Goal: Task Accomplishment & Management: Complete application form

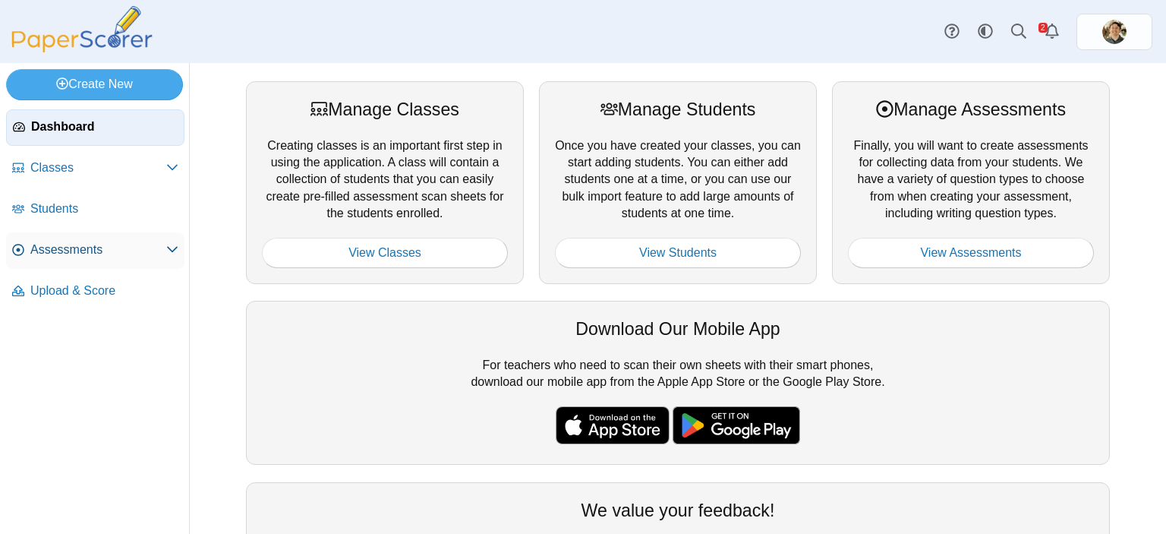
click at [79, 253] on span "Assessments" at bounding box center [98, 249] width 136 height 17
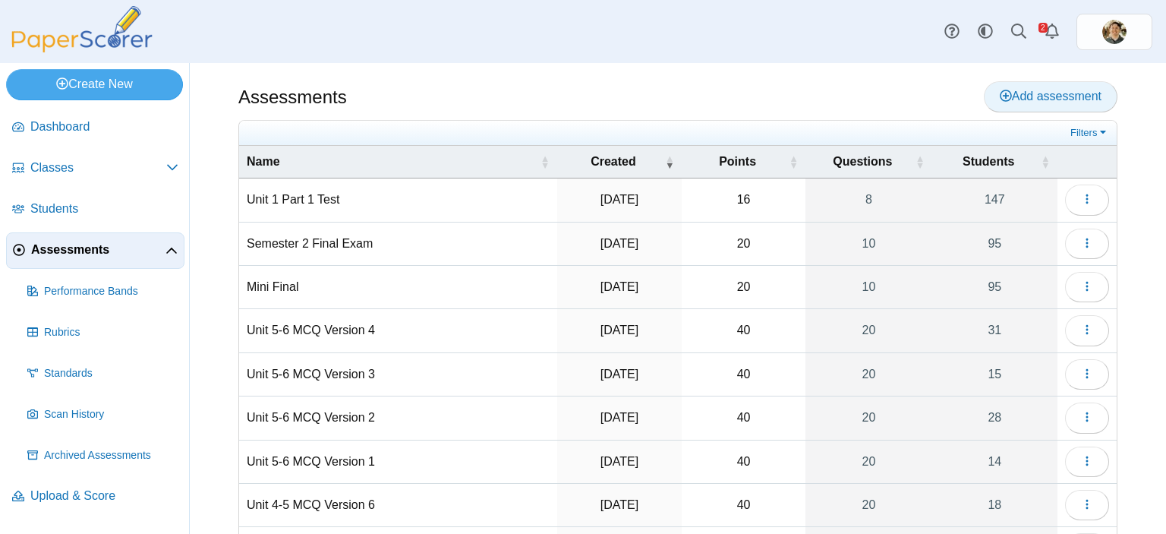
click at [1007, 99] on span "Add assessment" at bounding box center [1051, 96] width 102 height 13
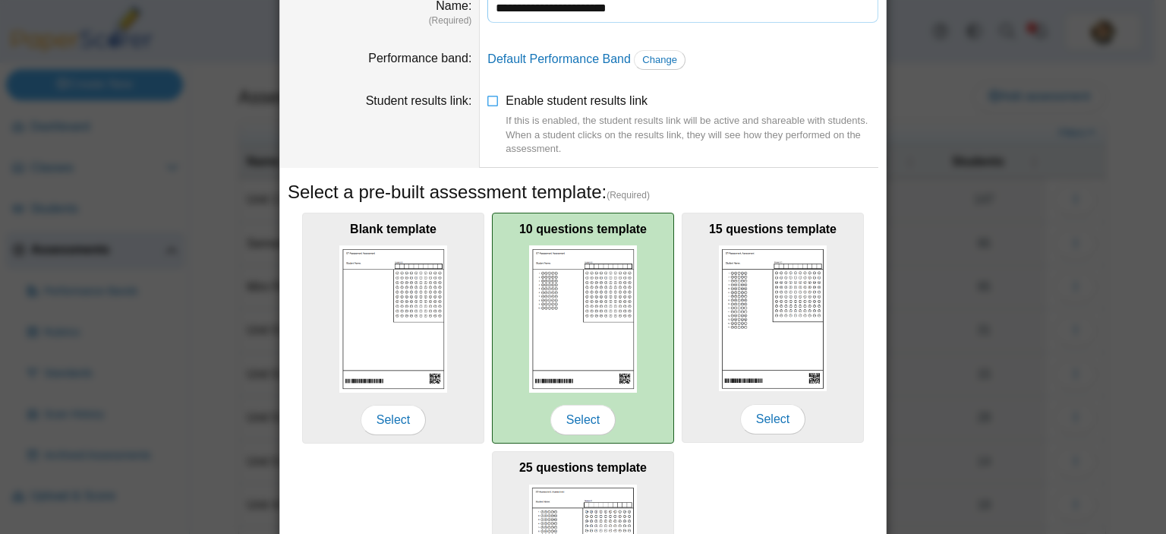
scroll to position [228, 0]
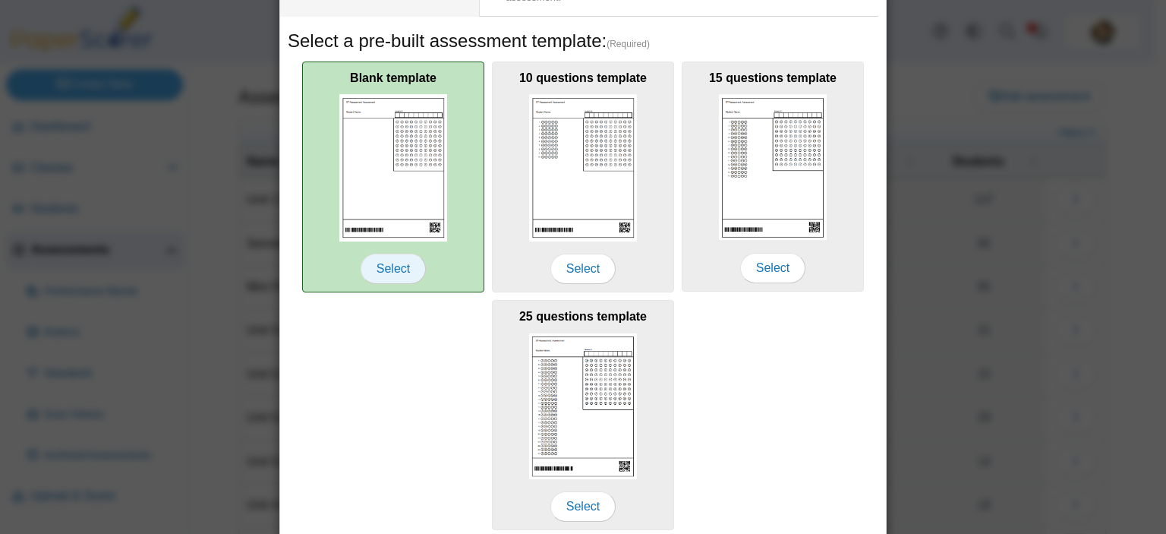
type input "**********"
click at [395, 267] on span "Select" at bounding box center [393, 269] width 65 height 30
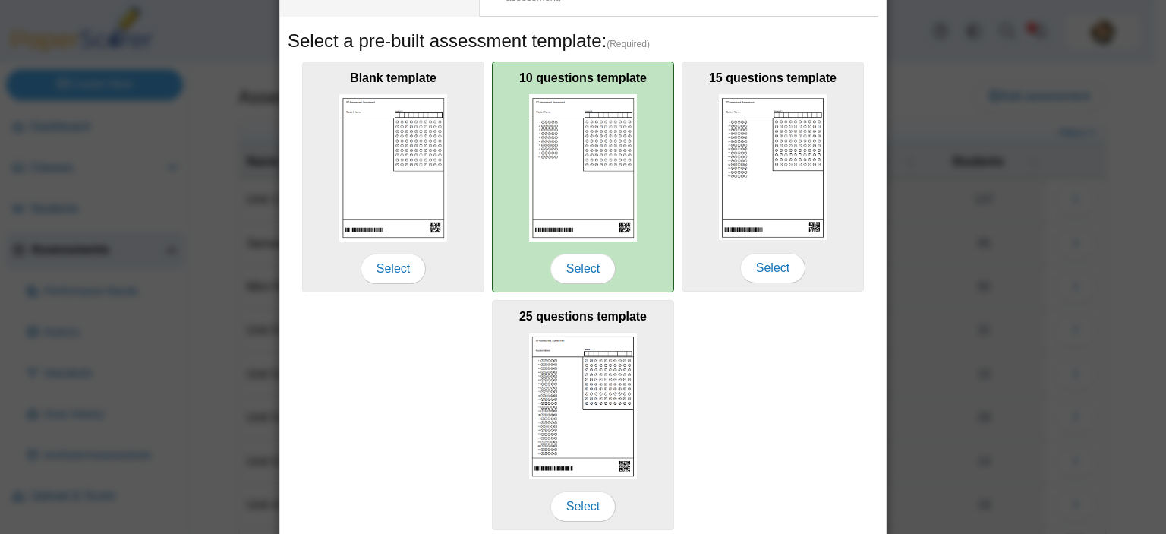
scroll to position [283, 0]
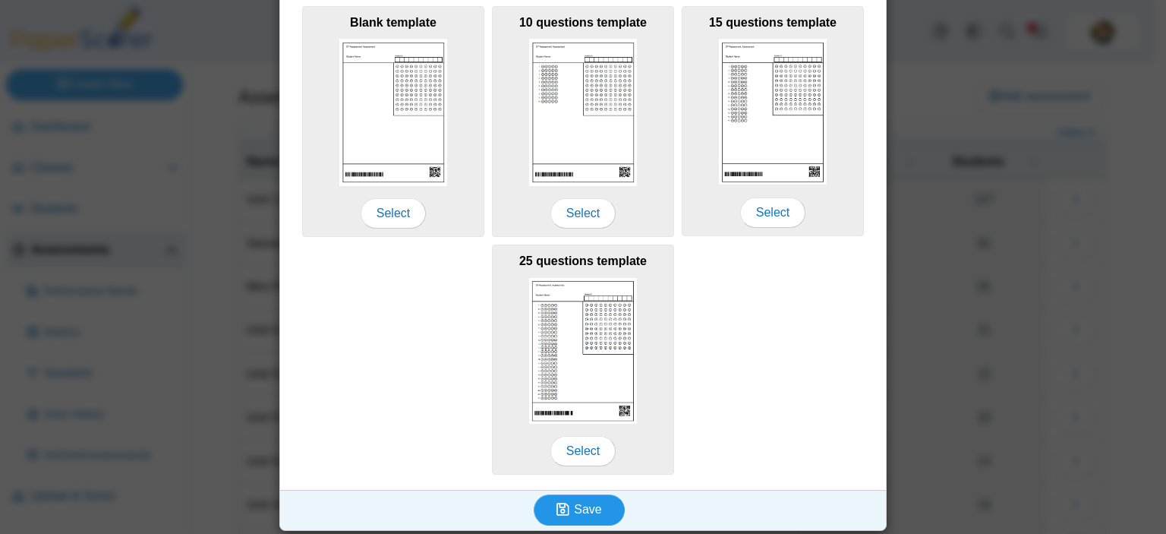
click at [568, 505] on icon "submit" at bounding box center [565, 509] width 17 height 17
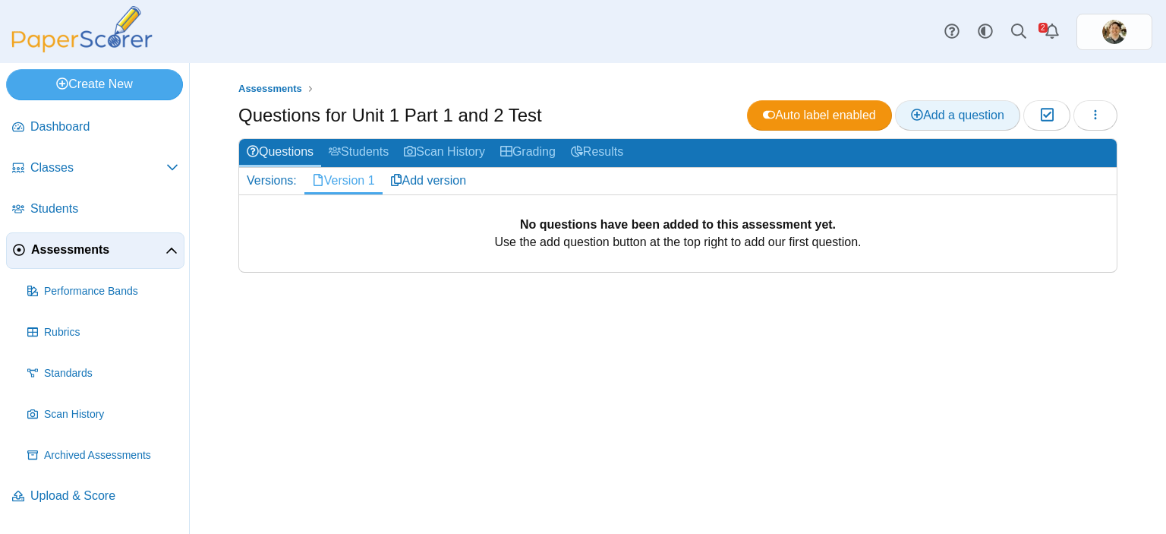
click at [922, 118] on span "Add a question" at bounding box center [957, 115] width 93 height 13
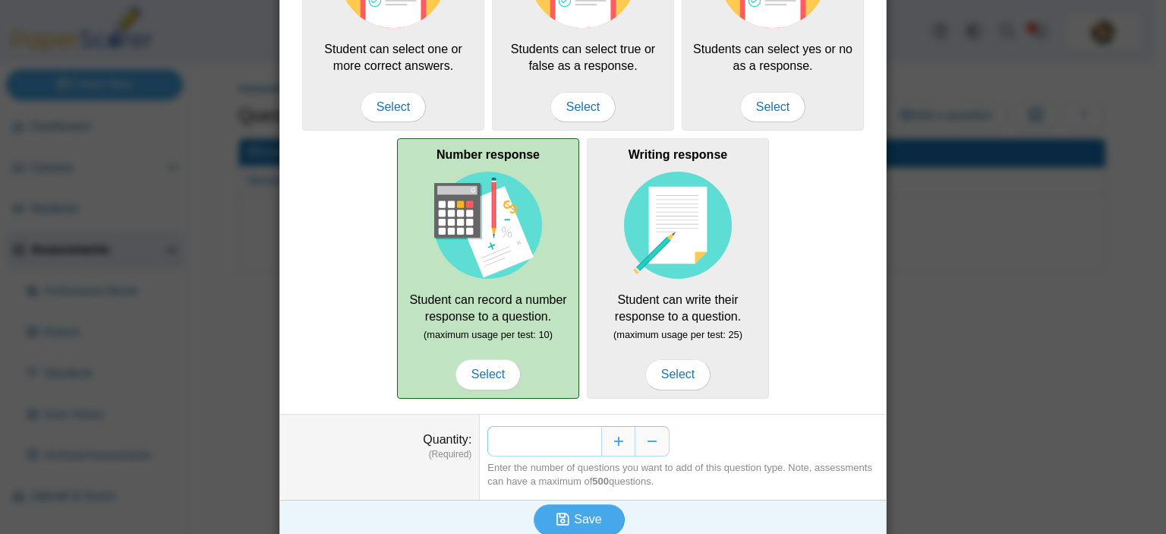
scroll to position [225, 0]
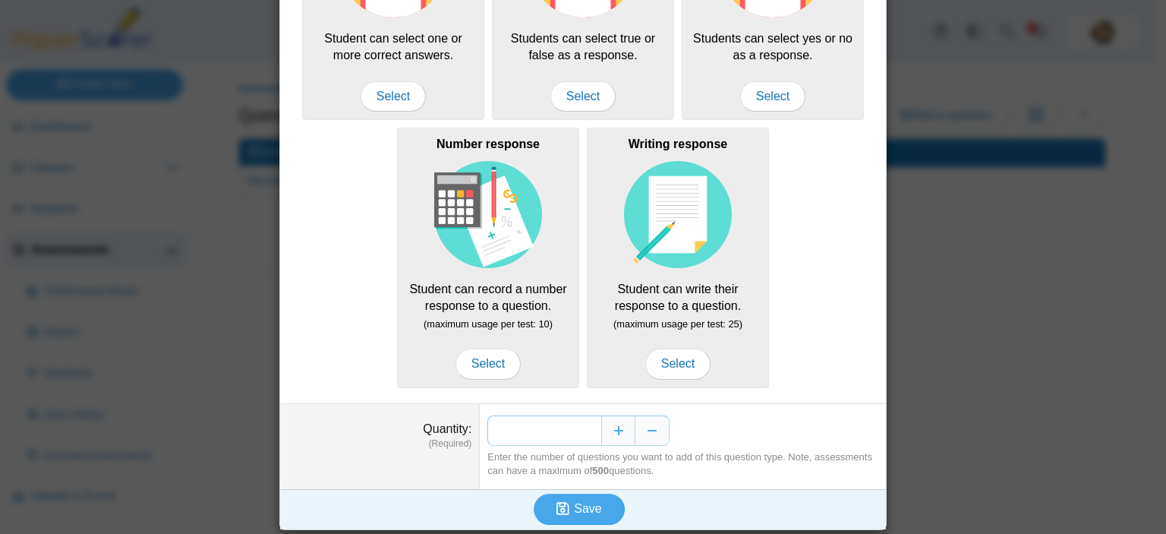
click at [589, 427] on input "*" at bounding box center [544, 430] width 114 height 30
type input "**"
click at [576, 503] on span "Save" at bounding box center [587, 508] width 27 height 13
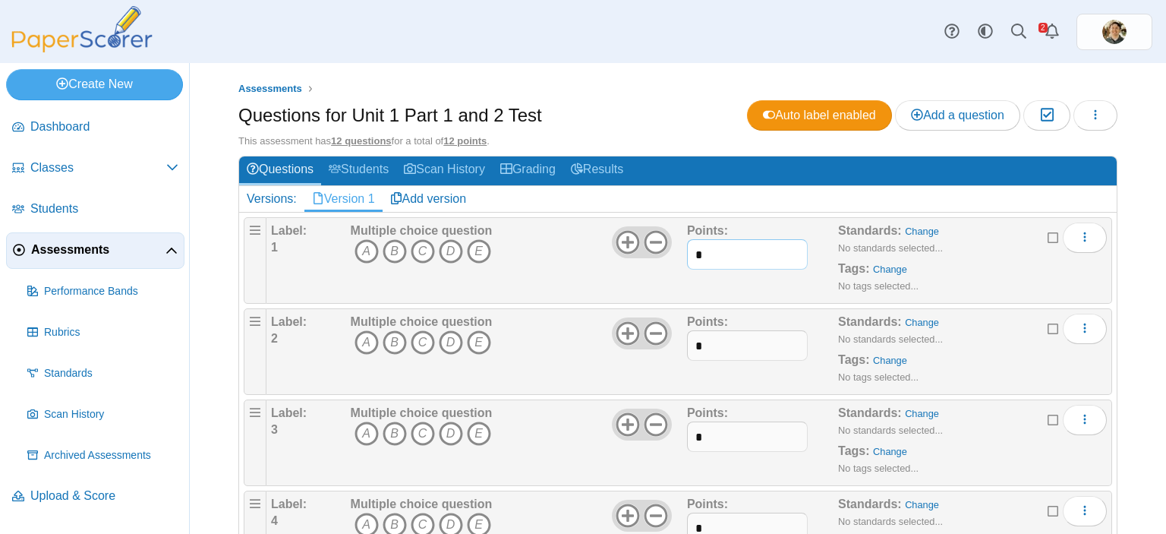
drag, startPoint x: 705, startPoint y: 257, endPoint x: 688, endPoint y: 257, distance: 16.7
click at [688, 257] on input "*" at bounding box center [747, 254] width 121 height 30
type input "*"
drag, startPoint x: 707, startPoint y: 343, endPoint x: 679, endPoint y: 345, distance: 28.1
click at [679, 345] on div "Label: 2 Multiple choice question A B C D E *" at bounding box center [689, 352] width 836 height 76
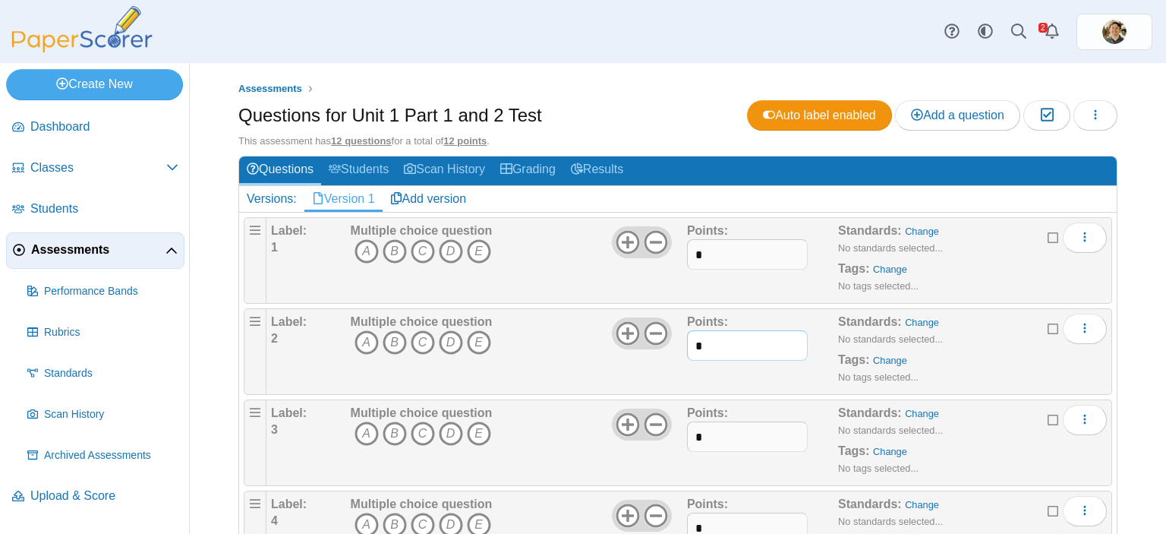
type input "*"
click at [687, 439] on input "*" at bounding box center [747, 436] width 121 height 30
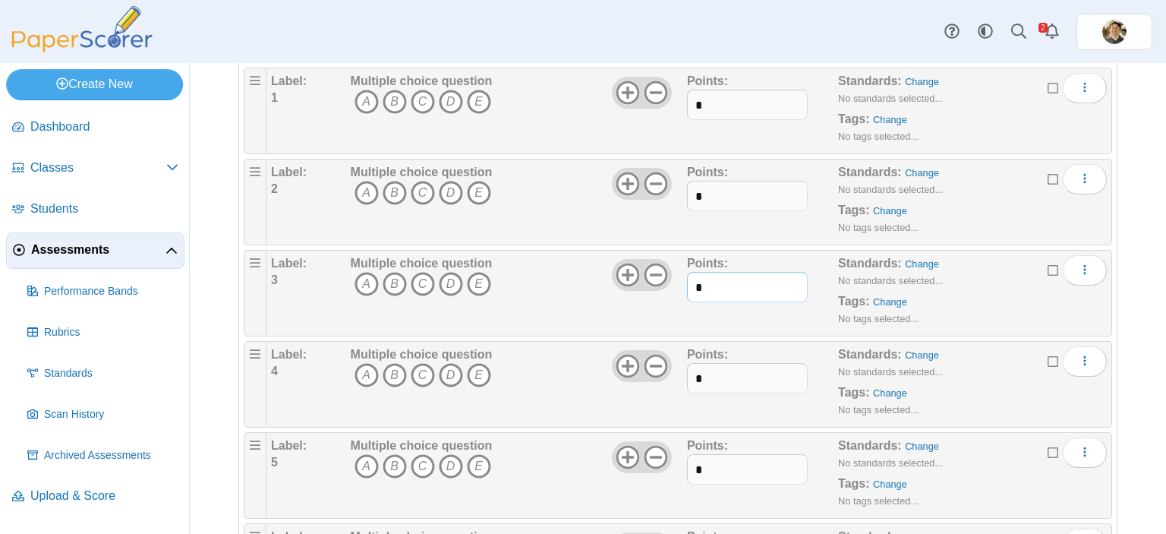
scroll to position [152, 0]
type input "*"
drag, startPoint x: 705, startPoint y: 377, endPoint x: 677, endPoint y: 376, distance: 28.1
click at [677, 376] on div "Label: 4 Multiple choice question A B C D E *" at bounding box center [689, 382] width 836 height 76
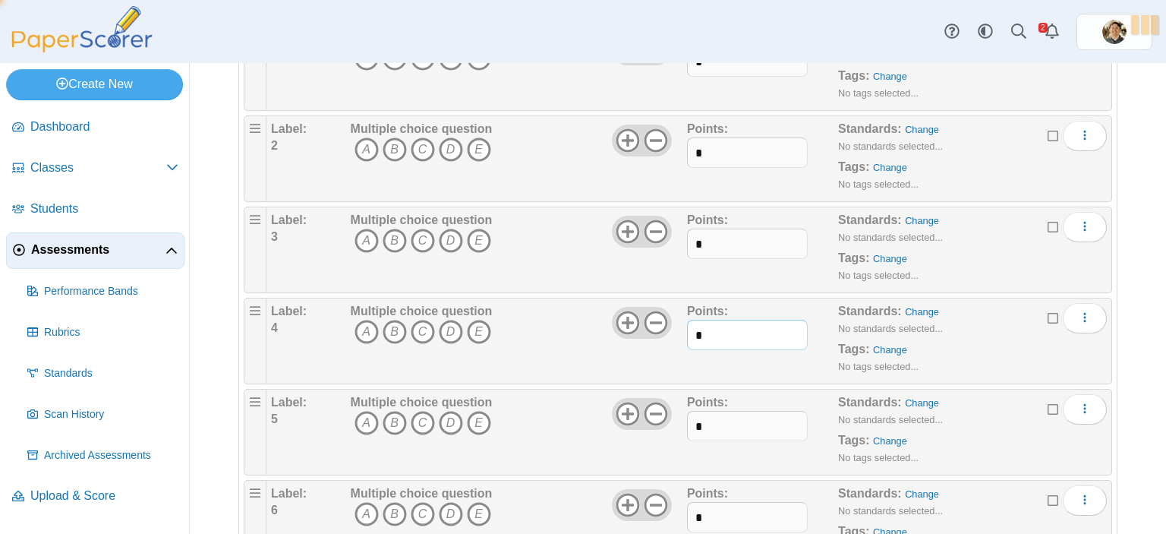
scroll to position [304, 0]
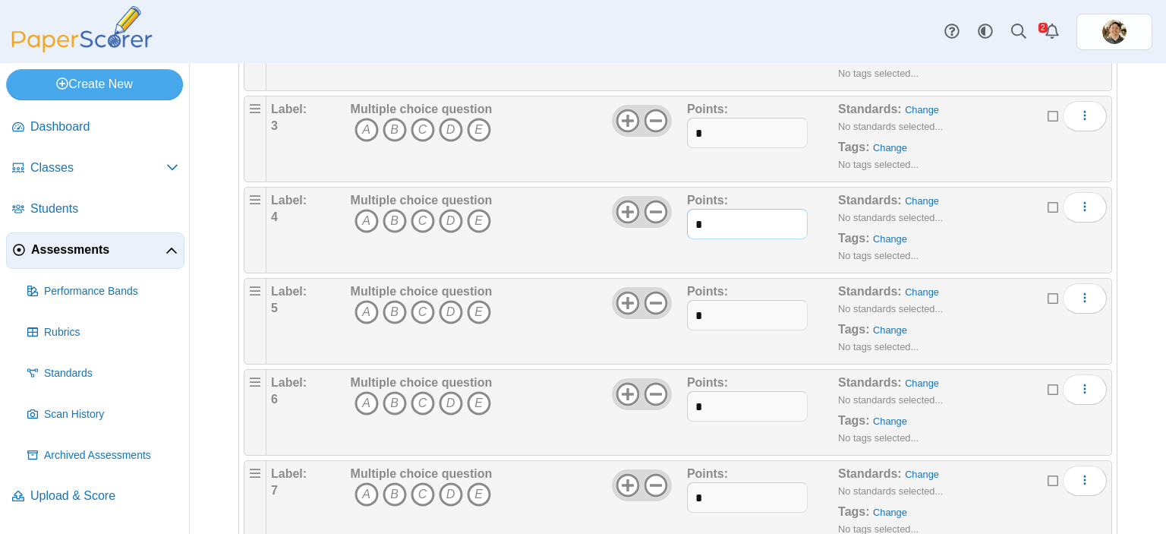
type input "*"
drag, startPoint x: 711, startPoint y: 314, endPoint x: 686, endPoint y: 315, distance: 25.1
click at [687, 315] on input "*" at bounding box center [747, 315] width 121 height 30
type input "*"
drag, startPoint x: 690, startPoint y: 404, endPoint x: 677, endPoint y: 404, distance: 12.9
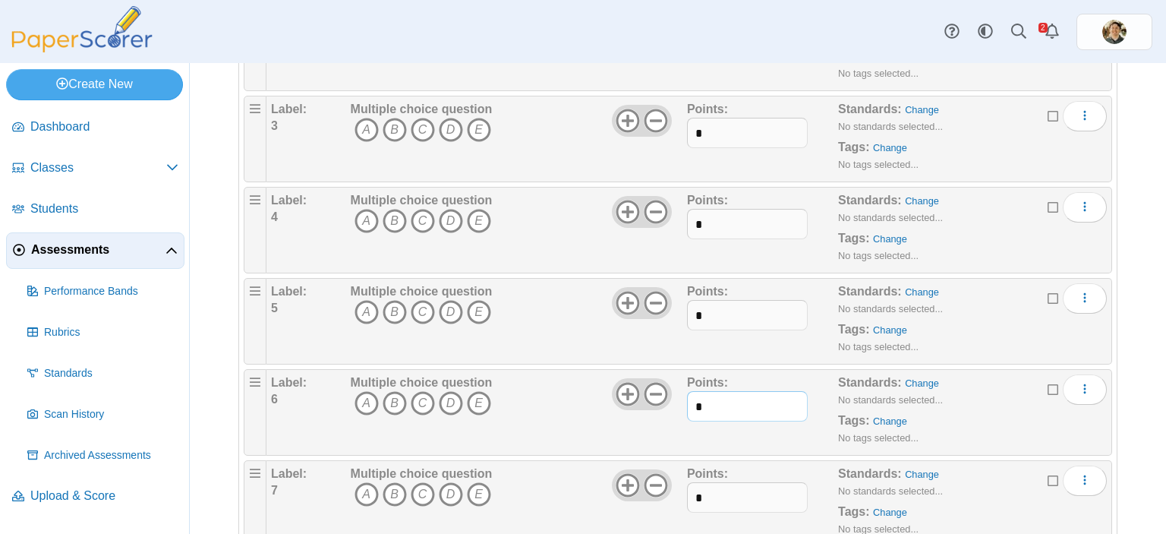
click at [677, 404] on div "Label: 6 Multiple choice question A B C D E *" at bounding box center [689, 412] width 836 height 76
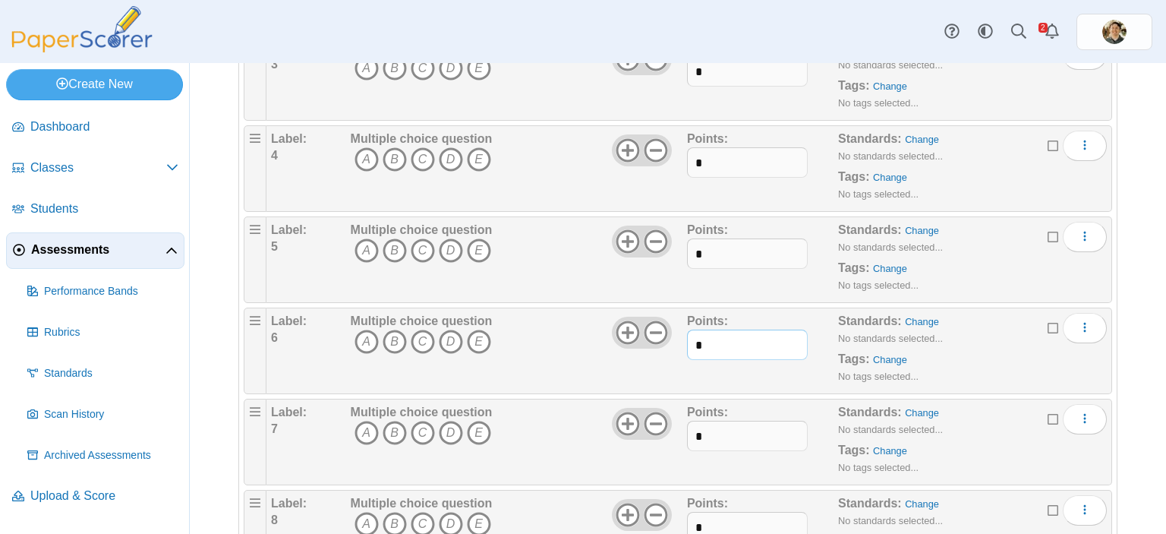
scroll to position [456, 0]
type input "*"
drag, startPoint x: 704, startPoint y: 340, endPoint x: 671, endPoint y: 341, distance: 32.7
click at [671, 341] on div "Label: 7 Multiple choice question A B C D E *" at bounding box center [689, 352] width 836 height 76
type input "*"
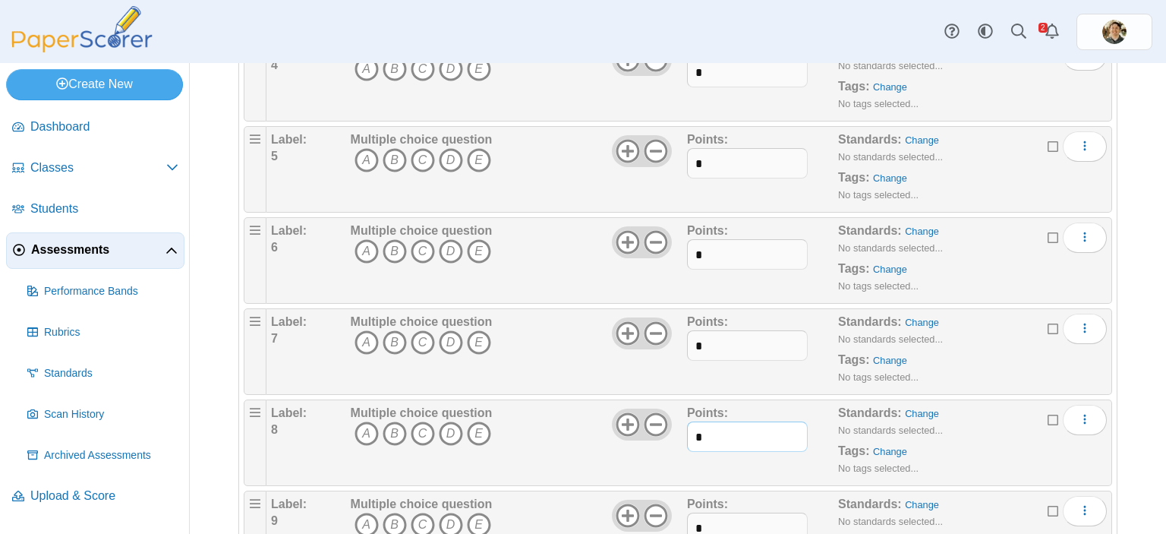
drag, startPoint x: 708, startPoint y: 431, endPoint x: 683, endPoint y: 431, distance: 24.3
click at [687, 431] on input "*" at bounding box center [747, 436] width 121 height 30
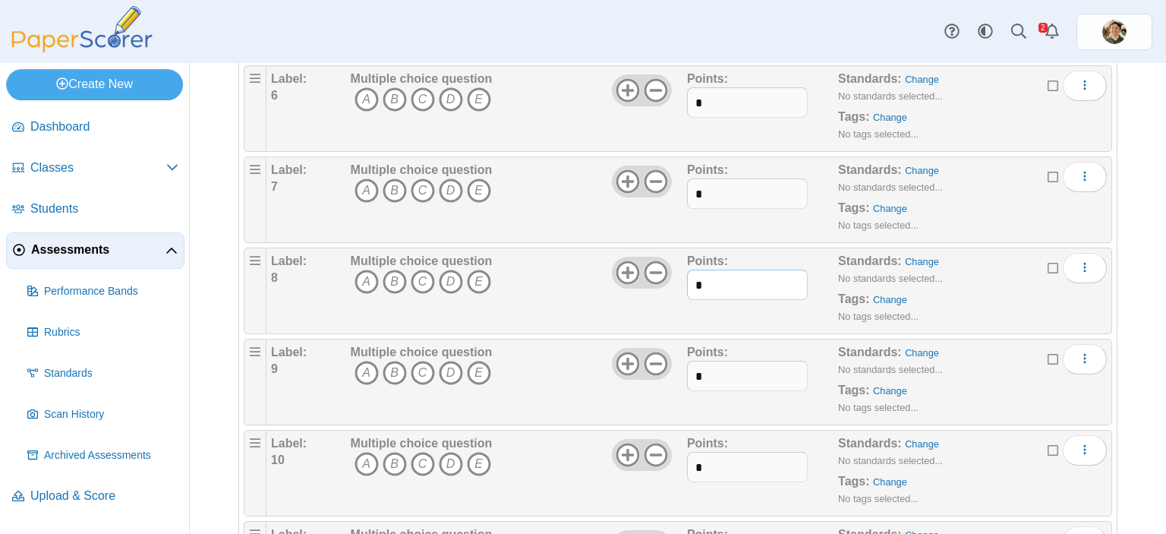
type input "*"
drag, startPoint x: 717, startPoint y: 370, endPoint x: 686, endPoint y: 372, distance: 30.5
click at [687, 372] on input "*" at bounding box center [747, 376] width 121 height 30
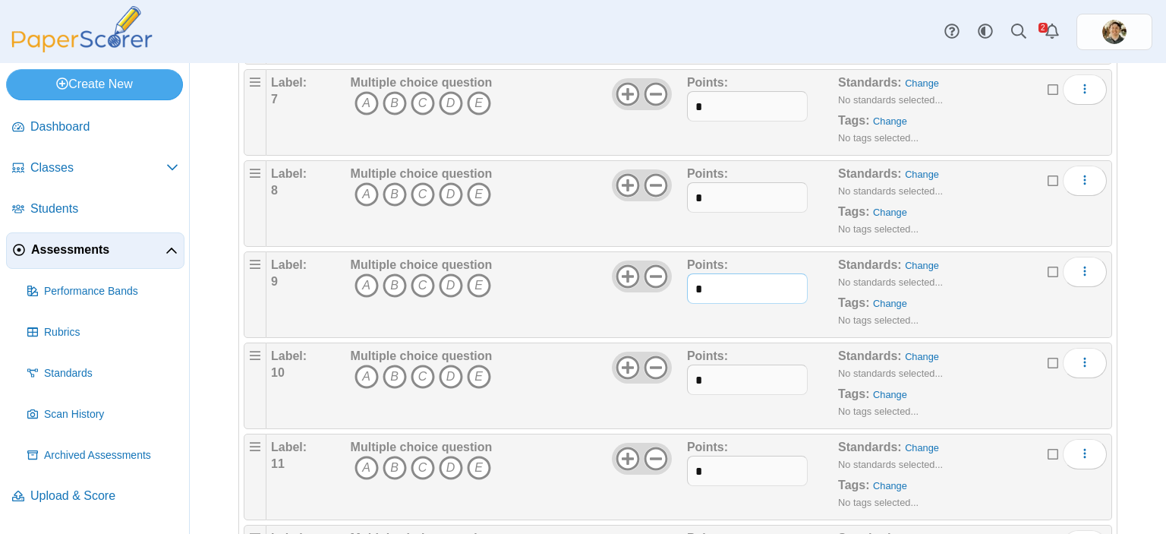
scroll to position [759, 0]
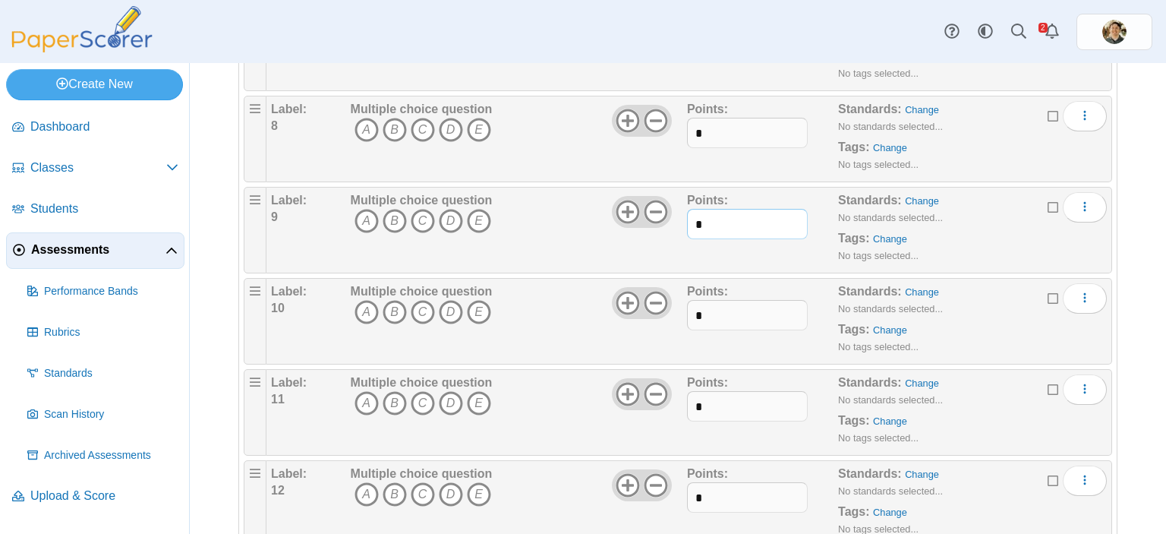
type input "*"
drag, startPoint x: 714, startPoint y: 316, endPoint x: 675, endPoint y: 308, distance: 40.4
click at [675, 308] on div "Label: 10 Multiple choice question A B C D E *" at bounding box center [689, 321] width 836 height 76
type input "*"
drag, startPoint x: 713, startPoint y: 400, endPoint x: 683, endPoint y: 400, distance: 30.4
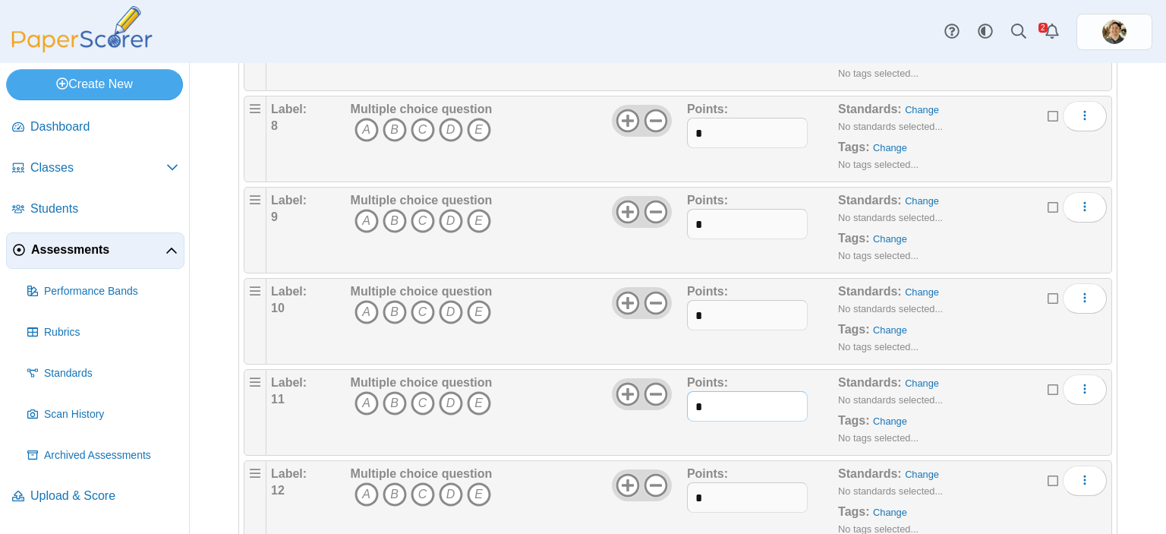
click at [687, 400] on input "*" at bounding box center [747, 406] width 121 height 30
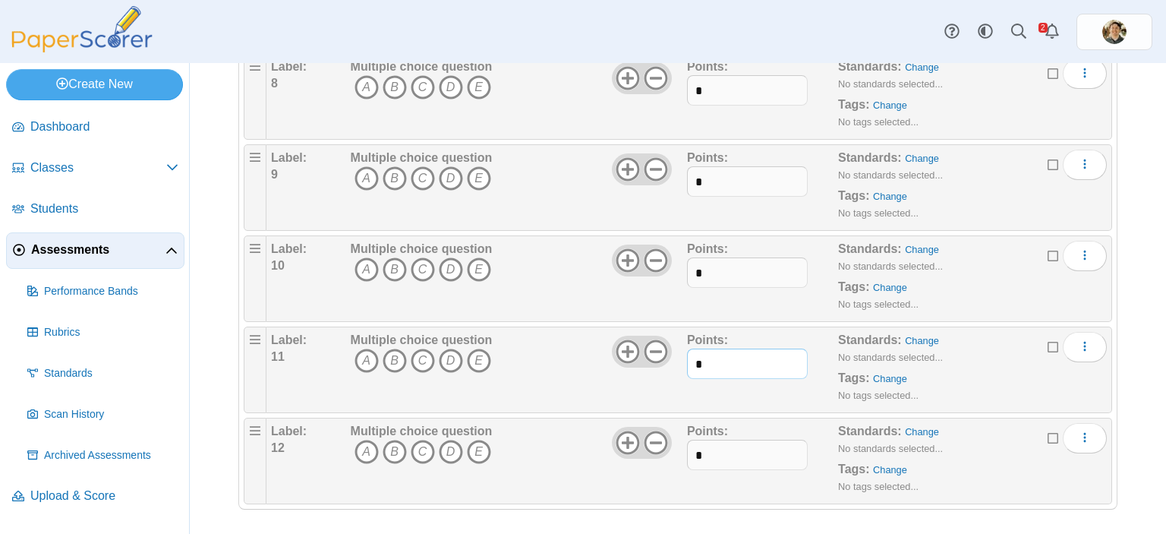
type input "*"
drag, startPoint x: 700, startPoint y: 450, endPoint x: 683, endPoint y: 450, distance: 16.7
click at [687, 450] on input "*" at bounding box center [747, 455] width 121 height 30
type input "*"
click at [729, 390] on div "Points: *" at bounding box center [762, 370] width 151 height 76
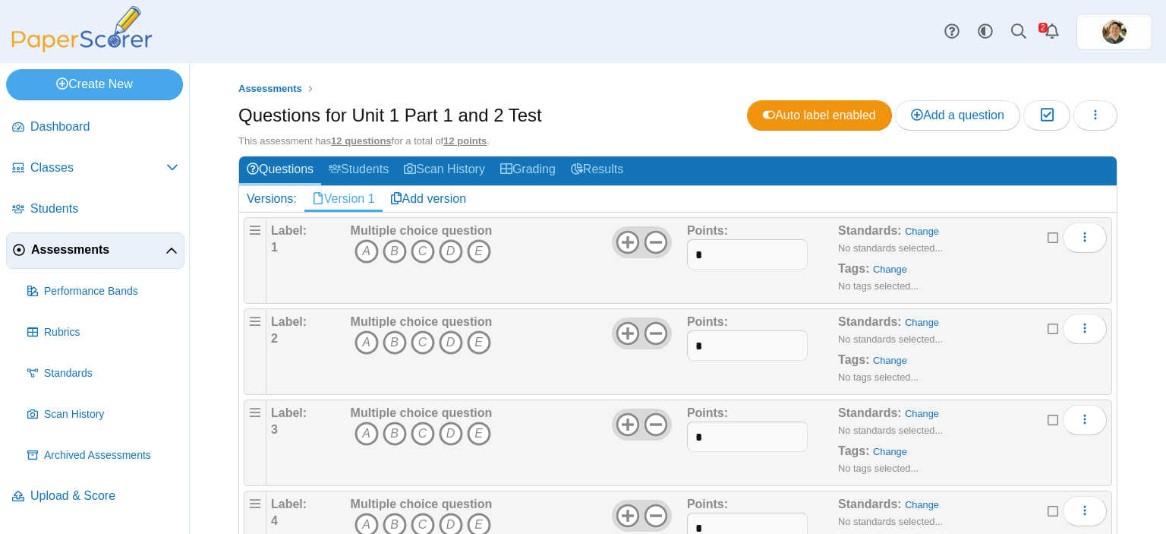
scroll to position [0, 0]
click at [425, 251] on icon "C" at bounding box center [423, 251] width 24 height 24
click at [364, 339] on icon "A" at bounding box center [367, 342] width 24 height 24
click at [393, 437] on icon "B" at bounding box center [395, 433] width 24 height 24
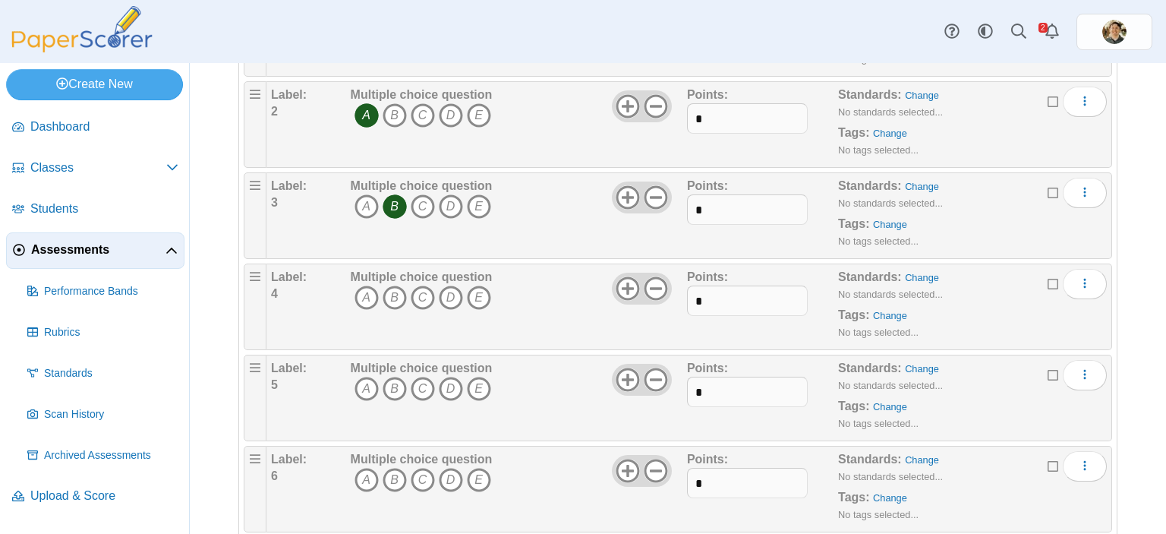
scroll to position [228, 0]
click at [368, 299] on icon "A" at bounding box center [367, 297] width 24 height 24
click at [448, 380] on icon "D" at bounding box center [451, 388] width 24 height 24
click at [478, 470] on icon "E" at bounding box center [479, 479] width 24 height 24
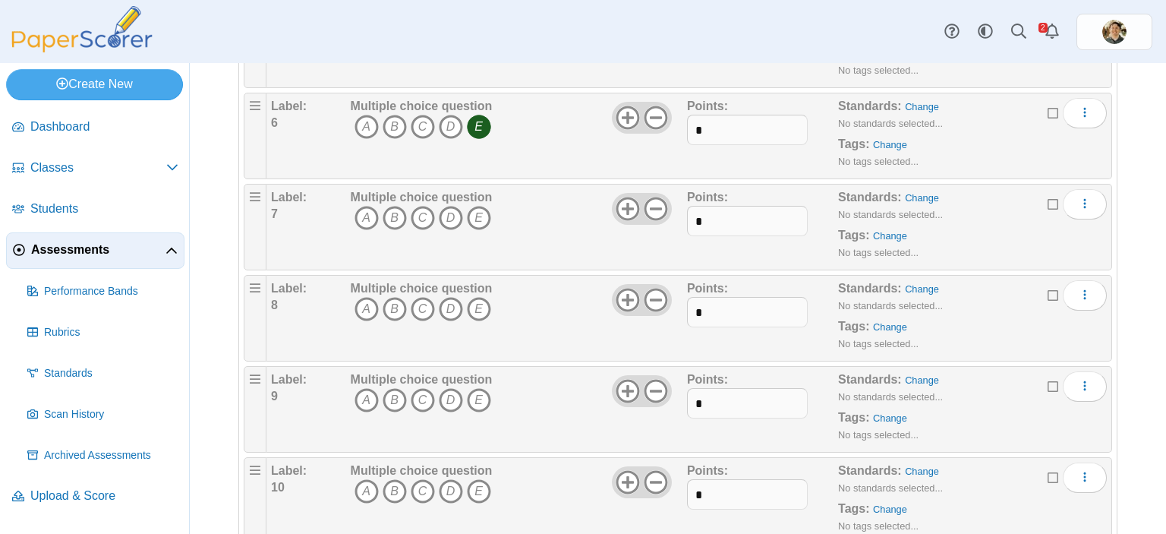
scroll to position [607, 0]
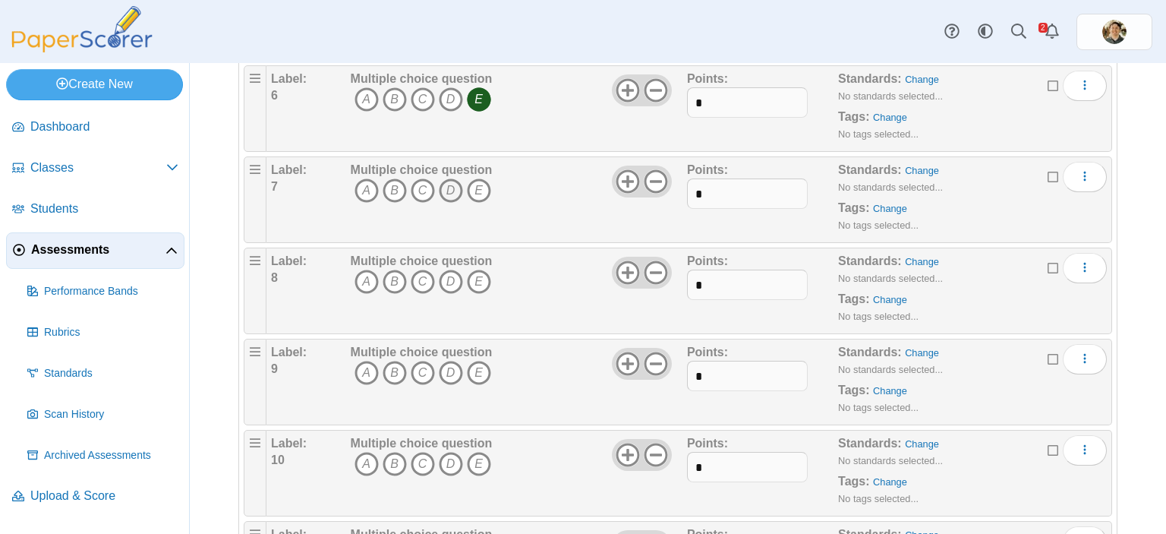
click at [453, 185] on icon "D" at bounding box center [451, 190] width 24 height 24
click at [392, 281] on icon "B" at bounding box center [395, 282] width 24 height 24
click at [478, 366] on icon "E" at bounding box center [479, 373] width 24 height 24
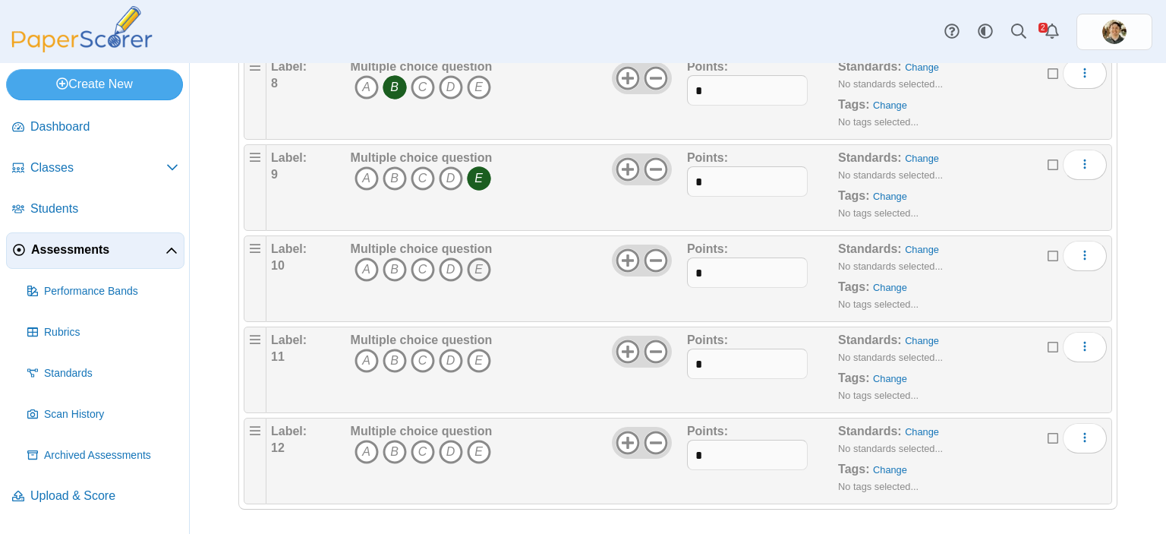
click at [480, 261] on icon "E" at bounding box center [479, 269] width 24 height 24
click at [421, 353] on icon "C" at bounding box center [423, 361] width 24 height 24
click at [397, 444] on icon "B" at bounding box center [395, 452] width 24 height 24
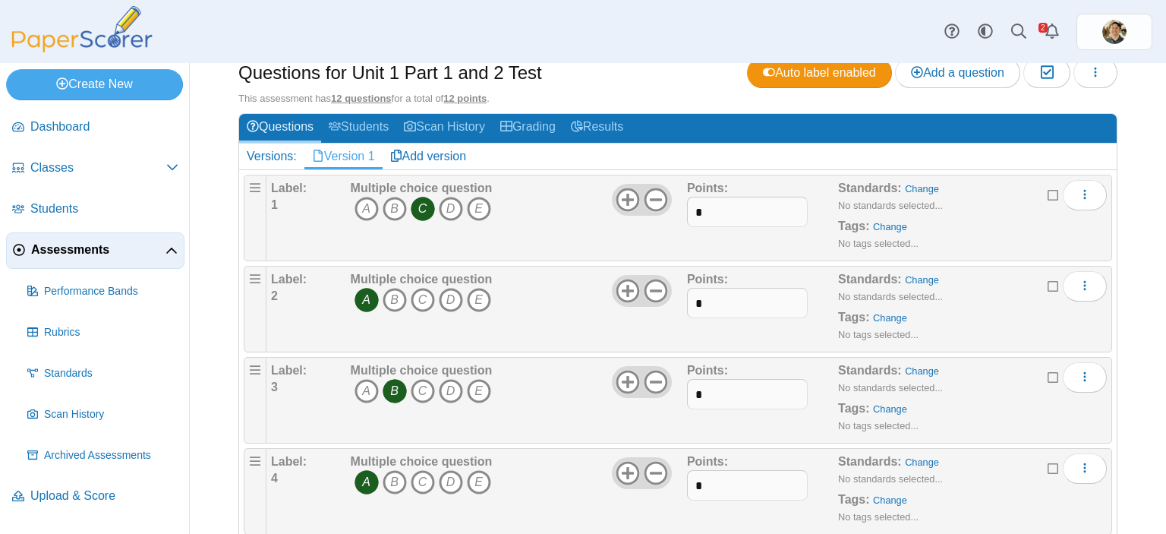
scroll to position [0, 0]
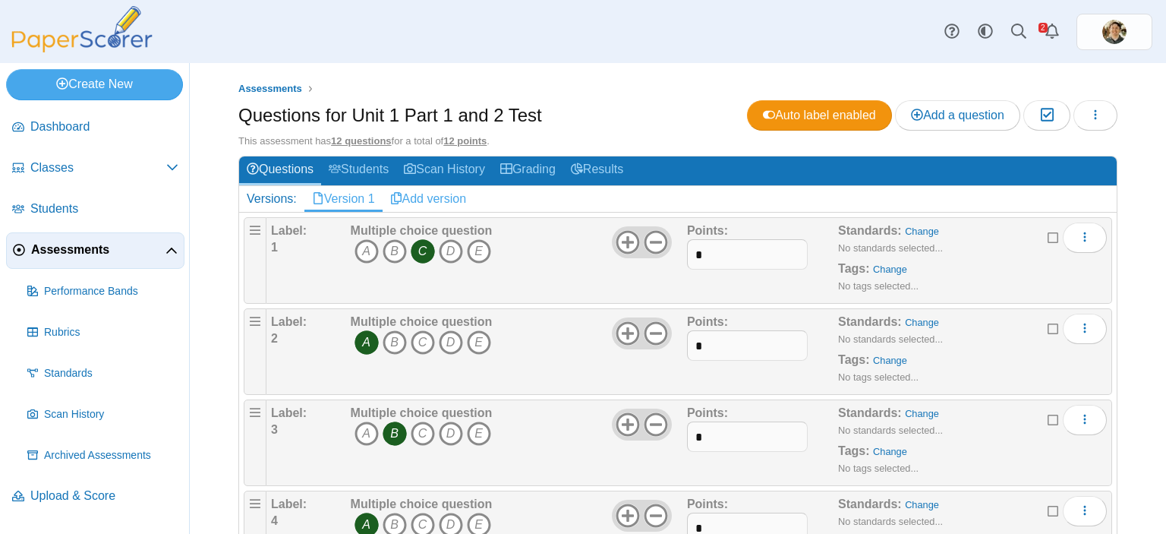
click at [412, 197] on link "Add version" at bounding box center [429, 199] width 92 height 26
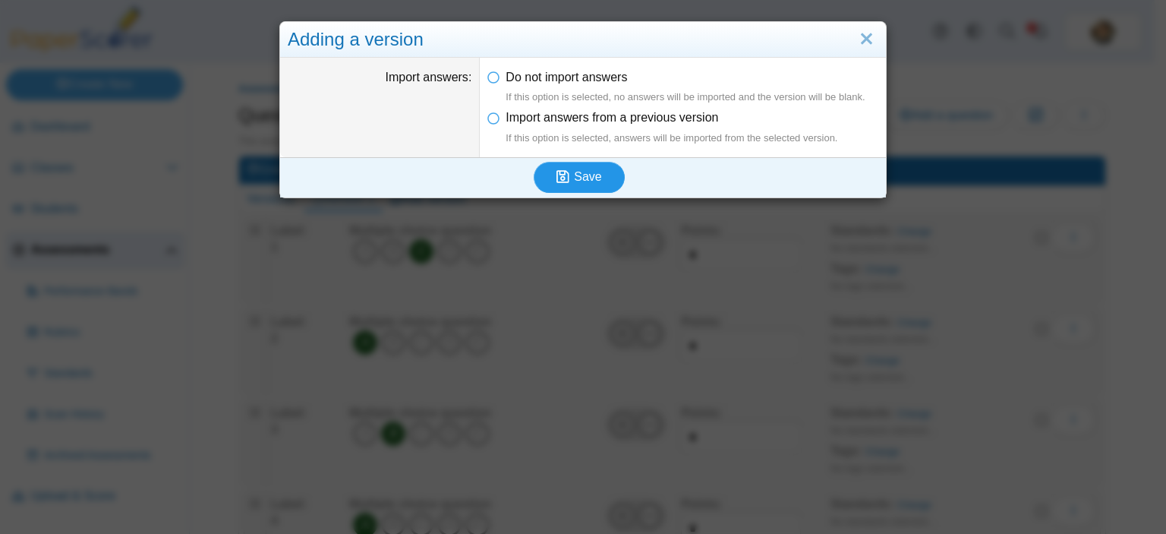
click at [574, 171] on span "Save" at bounding box center [587, 176] width 27 height 13
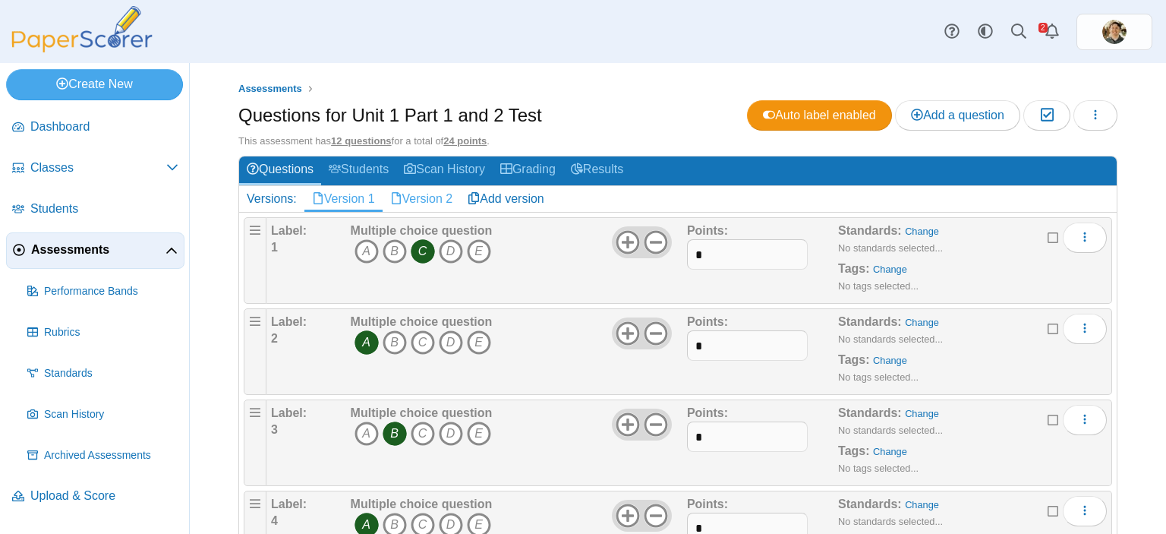
click at [439, 194] on link "Version 2" at bounding box center [422, 199] width 78 height 26
click at [449, 251] on icon "D" at bounding box center [451, 251] width 24 height 24
click at [449, 337] on icon "D" at bounding box center [451, 342] width 24 height 24
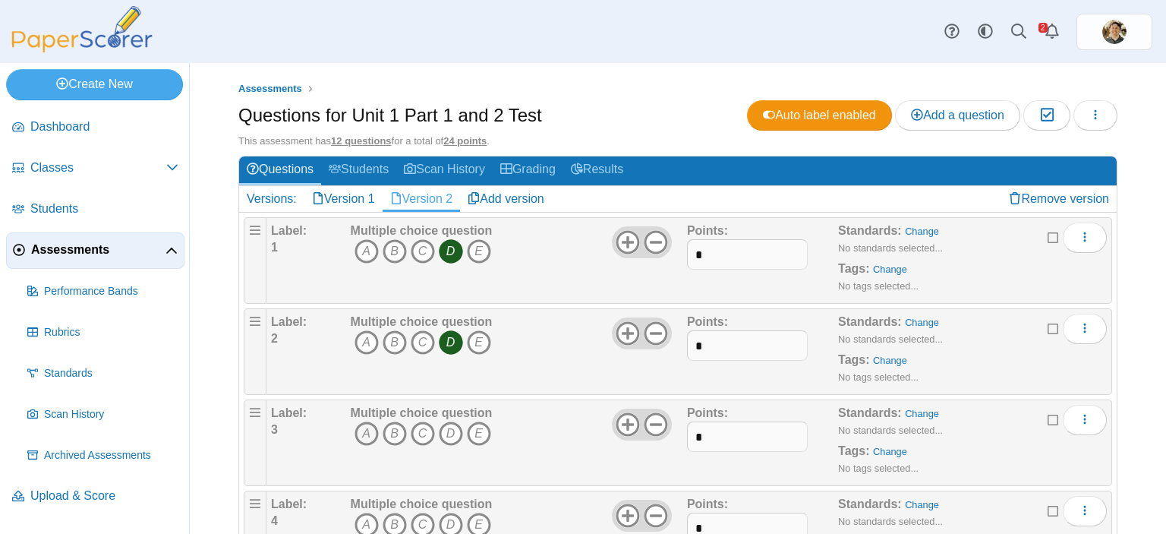
click at [364, 432] on icon "A" at bounding box center [367, 433] width 24 height 24
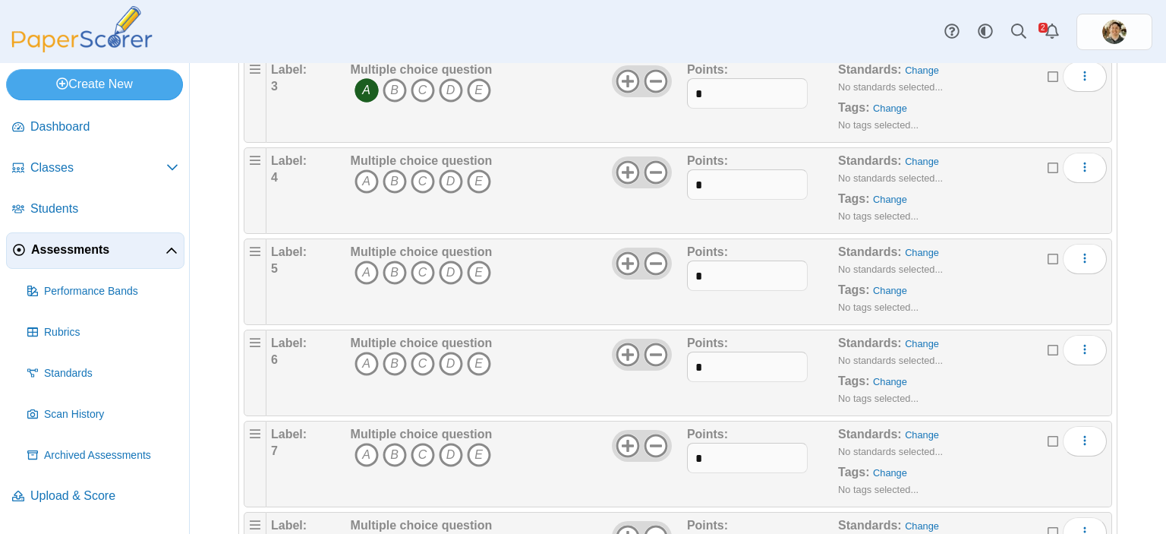
scroll to position [380, 0]
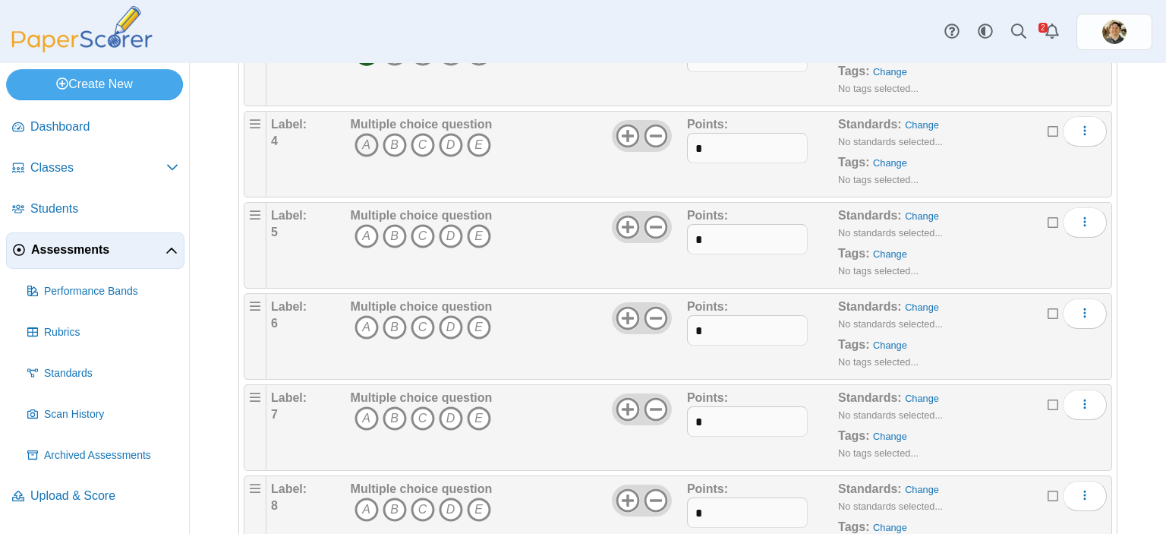
click at [368, 147] on icon "A" at bounding box center [367, 145] width 24 height 24
click at [480, 232] on icon "E" at bounding box center [479, 236] width 24 height 24
click at [480, 327] on icon "E" at bounding box center [479, 327] width 24 height 24
click at [426, 409] on icon "C" at bounding box center [423, 418] width 24 height 24
click at [390, 500] on icon "B" at bounding box center [395, 509] width 24 height 24
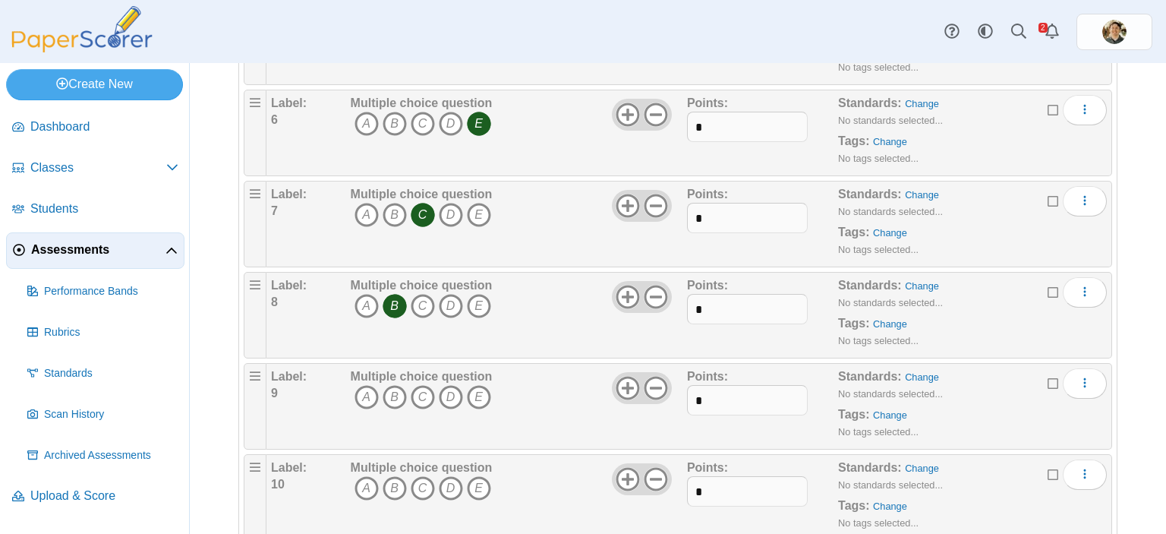
scroll to position [607, 0]
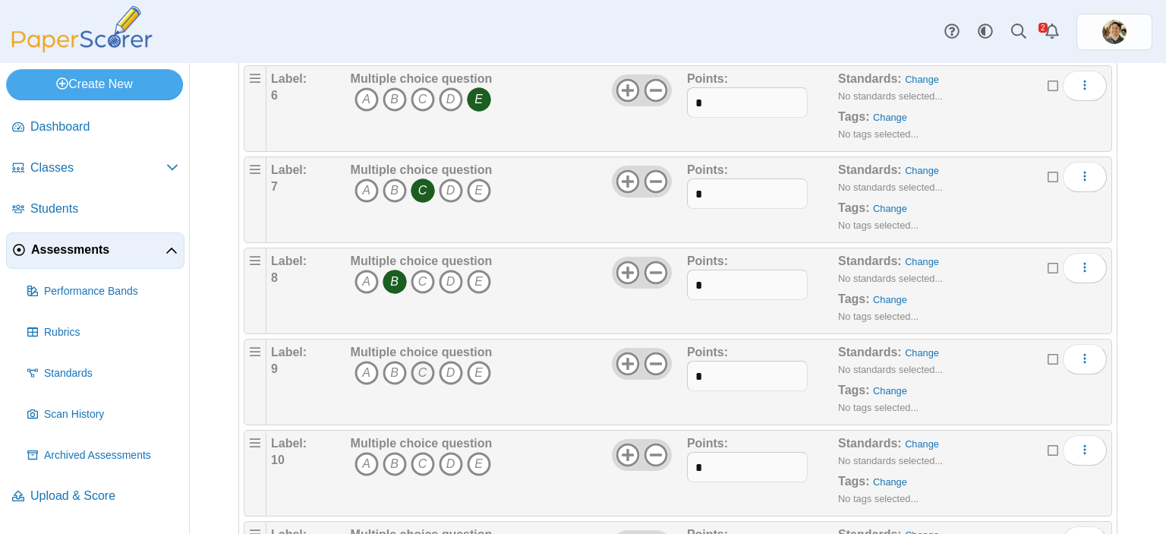
click at [421, 372] on icon "C" at bounding box center [423, 373] width 24 height 24
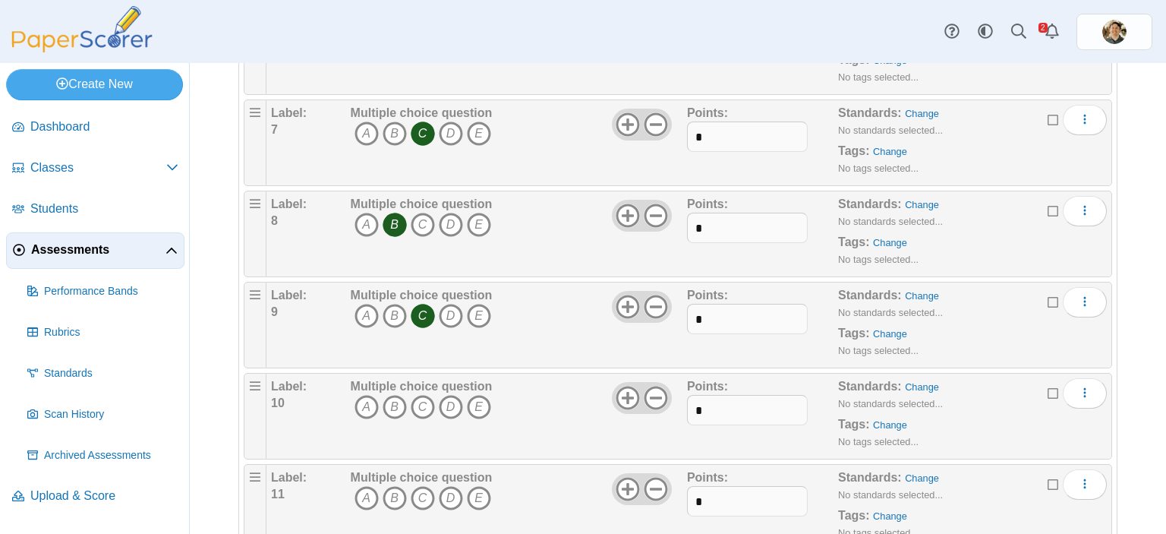
scroll to position [802, 0]
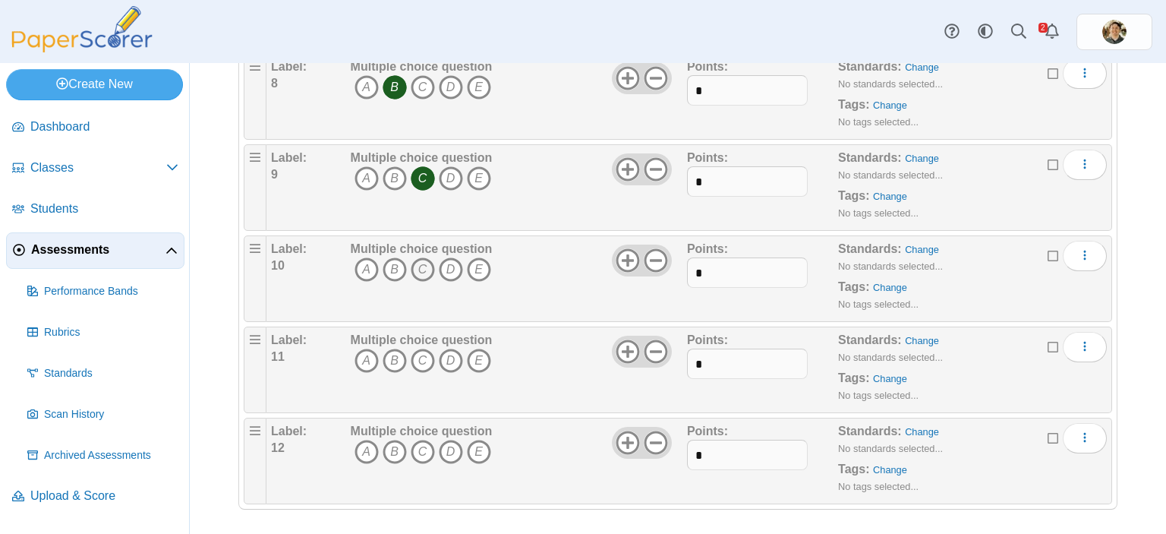
click at [416, 263] on icon "C" at bounding box center [423, 269] width 24 height 24
click at [358, 352] on icon "A" at bounding box center [367, 361] width 24 height 24
click at [365, 443] on icon "A" at bounding box center [367, 452] width 24 height 24
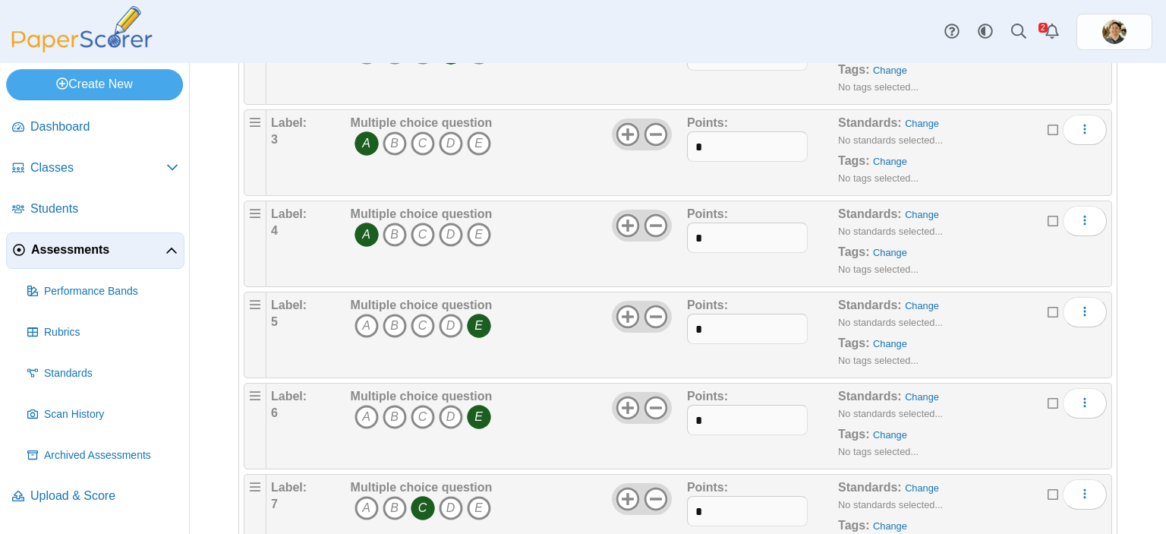
scroll to position [0, 0]
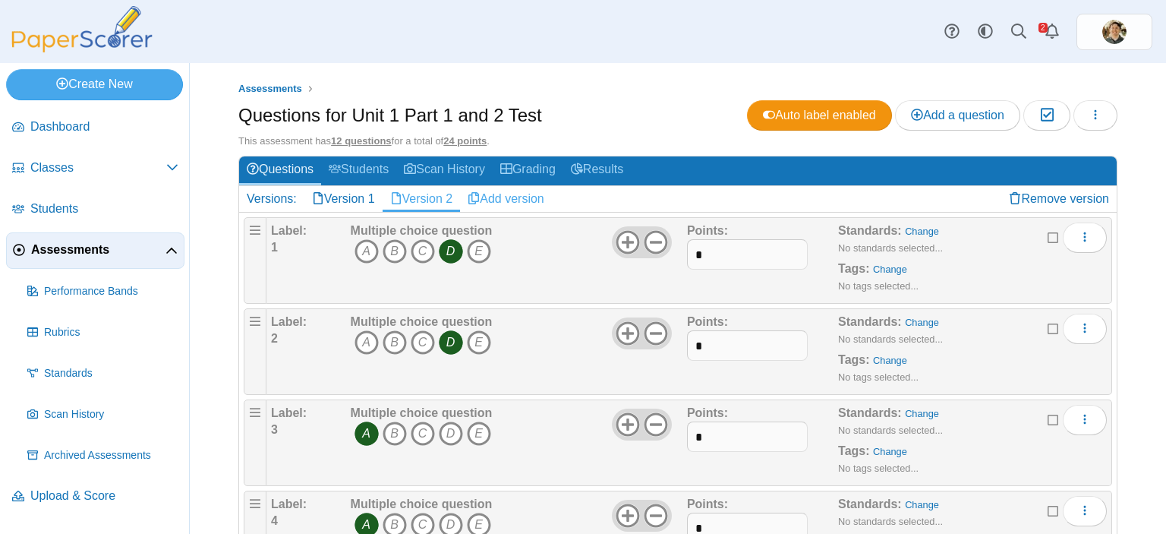
click at [516, 197] on link "Add version" at bounding box center [506, 199] width 92 height 26
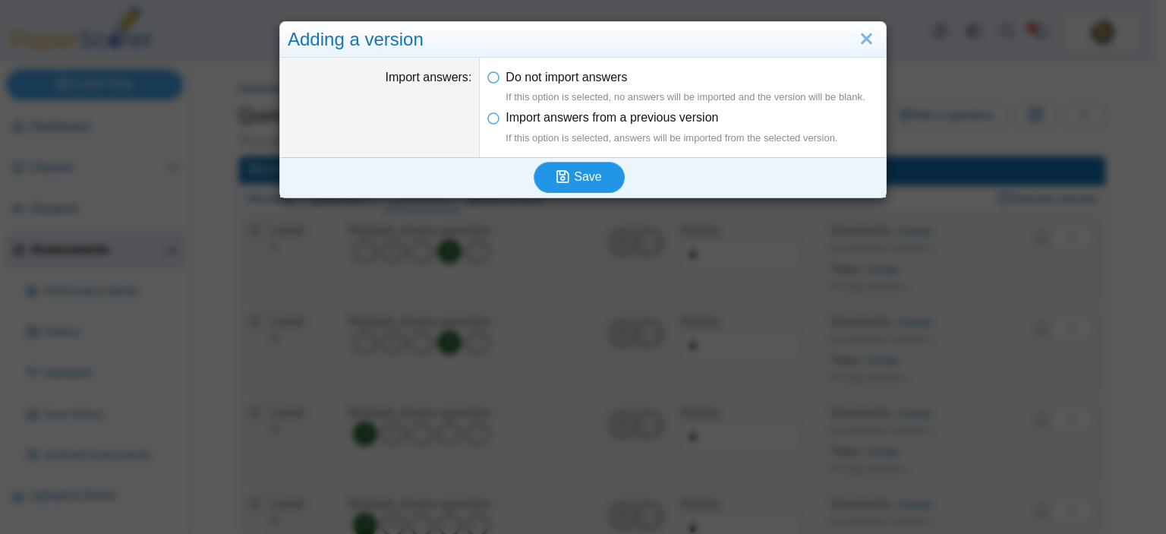
click at [566, 178] on icon "submit" at bounding box center [565, 177] width 17 height 17
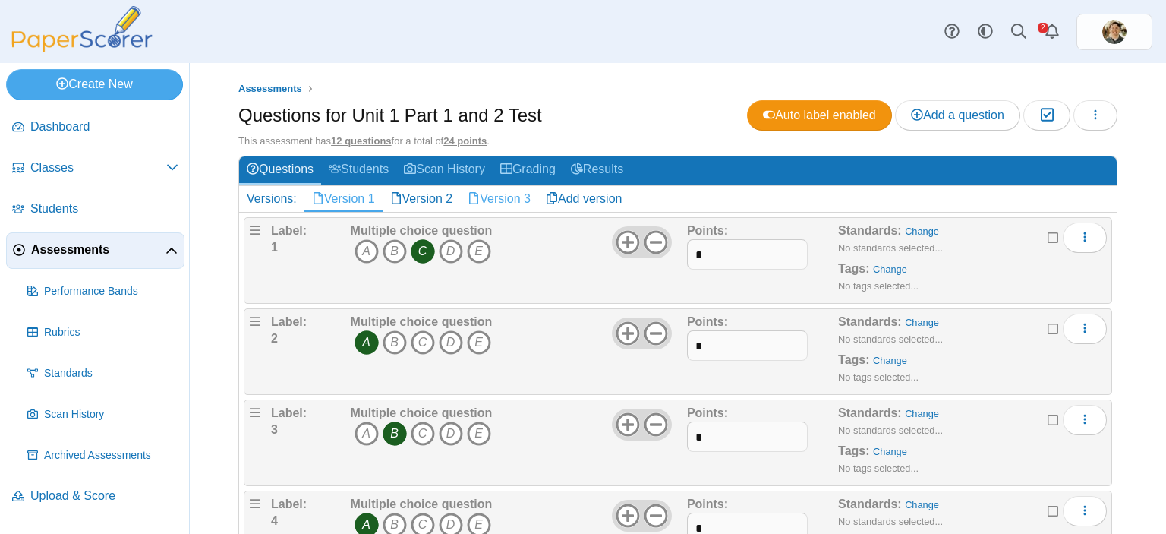
click at [509, 195] on link "Version 3" at bounding box center [499, 199] width 78 height 26
click at [481, 247] on icon "E" at bounding box center [479, 251] width 24 height 24
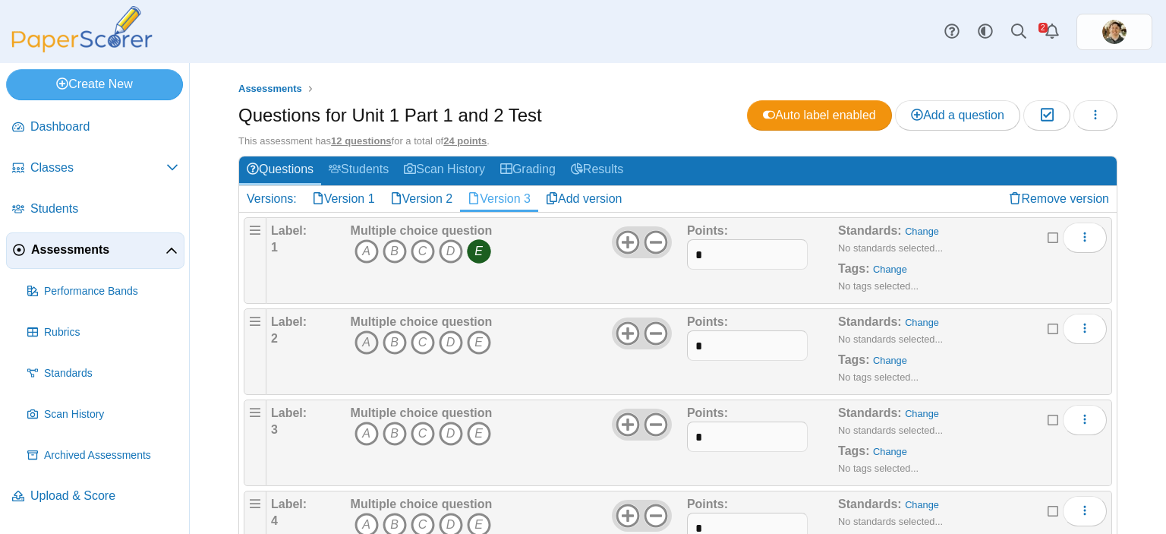
click at [364, 336] on icon "A" at bounding box center [367, 342] width 24 height 24
click at [477, 435] on icon "E" at bounding box center [479, 433] width 24 height 24
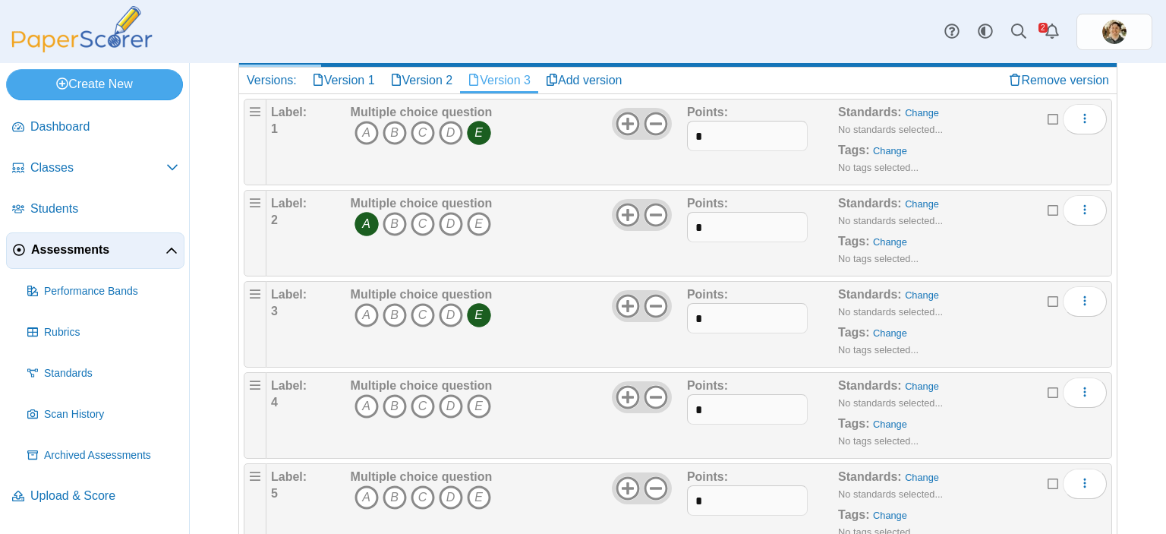
scroll to position [304, 0]
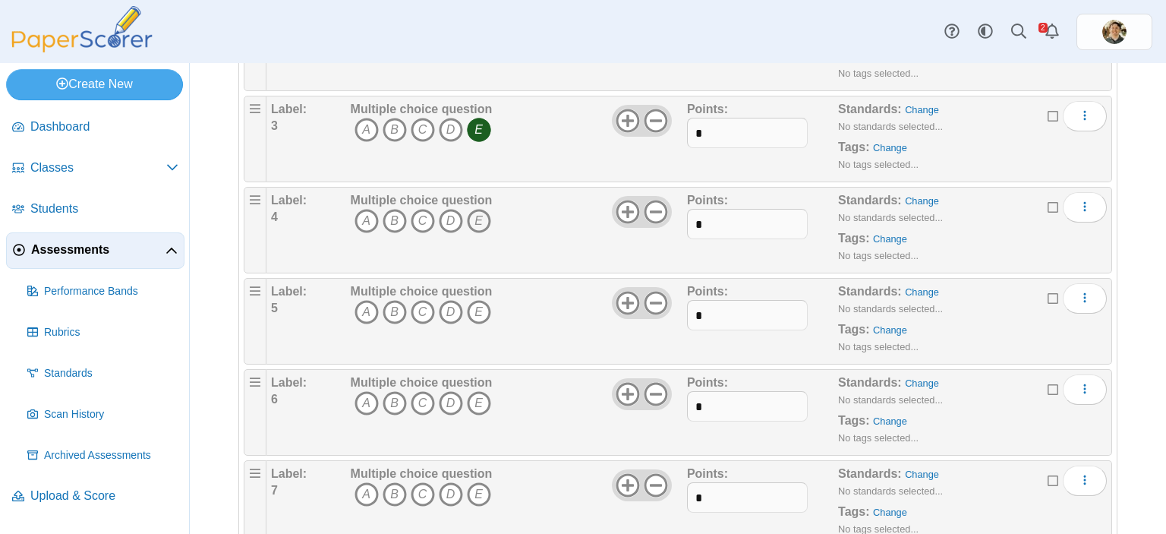
click at [480, 222] on icon "E" at bounding box center [479, 221] width 24 height 24
click at [393, 312] on icon "B" at bounding box center [395, 312] width 24 height 24
click at [484, 399] on icon "E" at bounding box center [479, 403] width 24 height 24
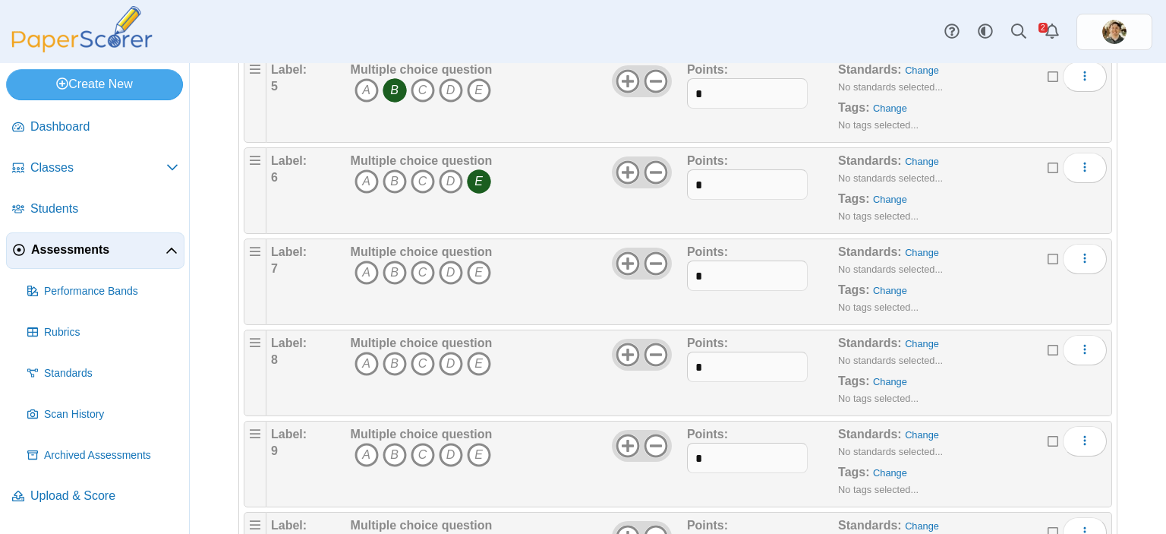
scroll to position [532, 0]
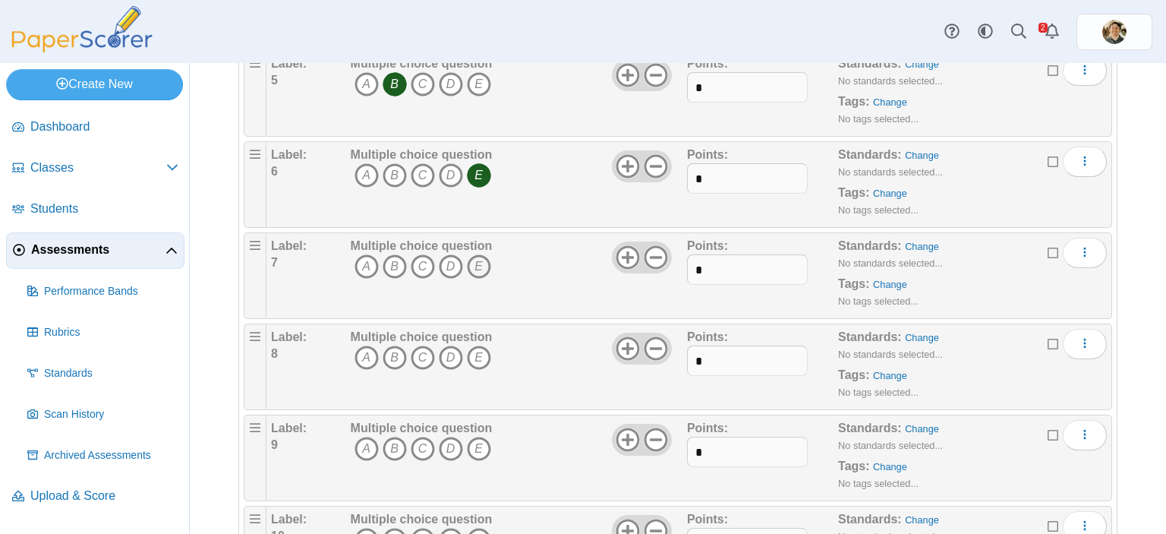
click at [478, 265] on icon "E" at bounding box center [479, 266] width 24 height 24
click at [450, 356] on icon "D" at bounding box center [451, 357] width 24 height 24
click at [419, 446] on icon "C" at bounding box center [423, 449] width 24 height 24
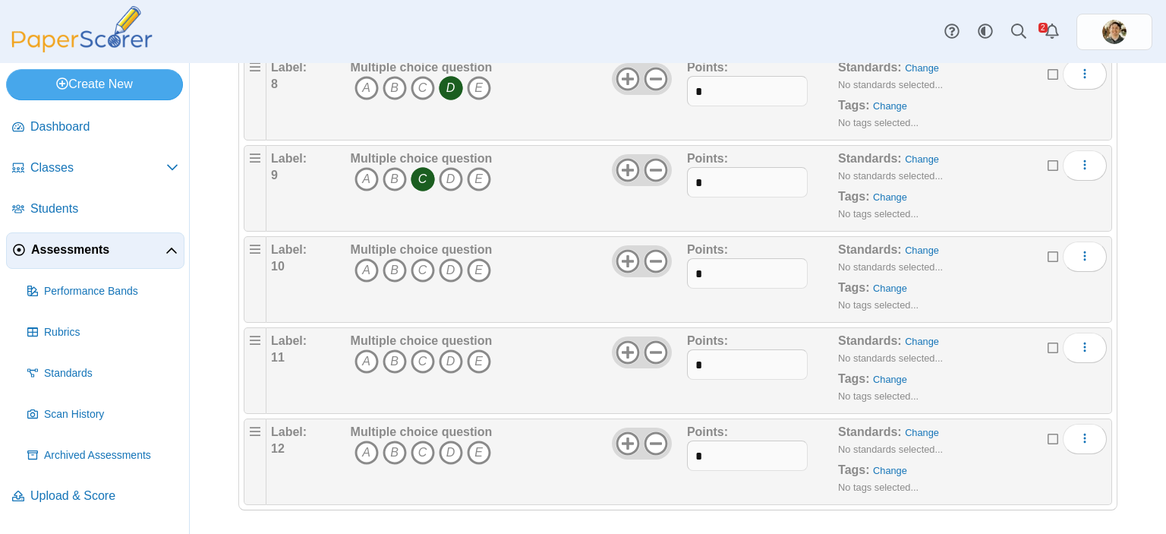
scroll to position [802, 0]
click at [418, 267] on icon "C" at bounding box center [423, 269] width 24 height 24
drag, startPoint x: 454, startPoint y: 355, endPoint x: 446, endPoint y: 380, distance: 26.9
click at [454, 355] on icon "D" at bounding box center [451, 361] width 24 height 24
click at [393, 447] on icon "B" at bounding box center [395, 452] width 24 height 24
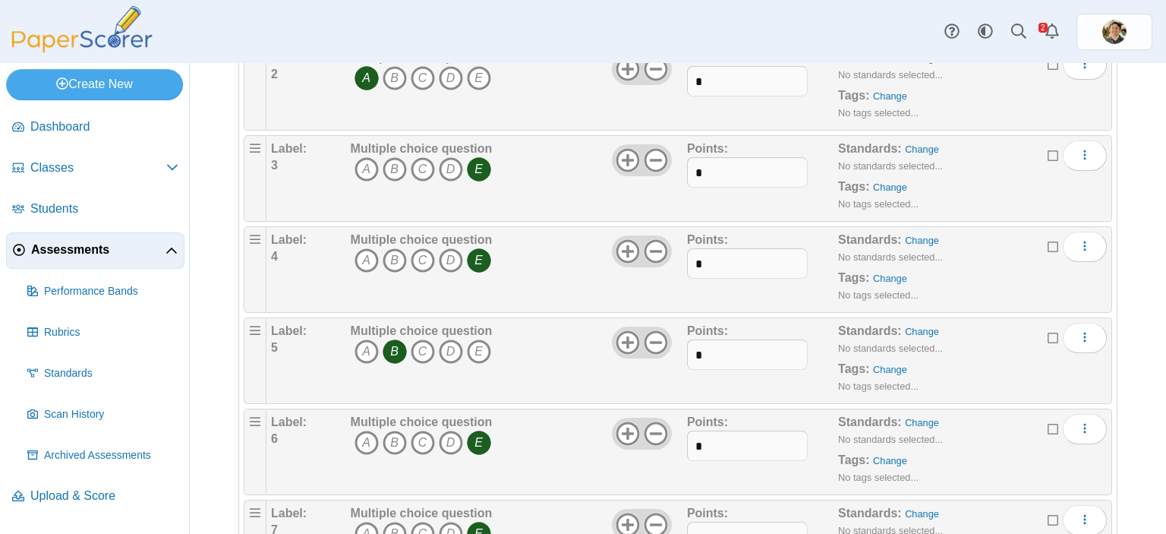
scroll to position [0, 0]
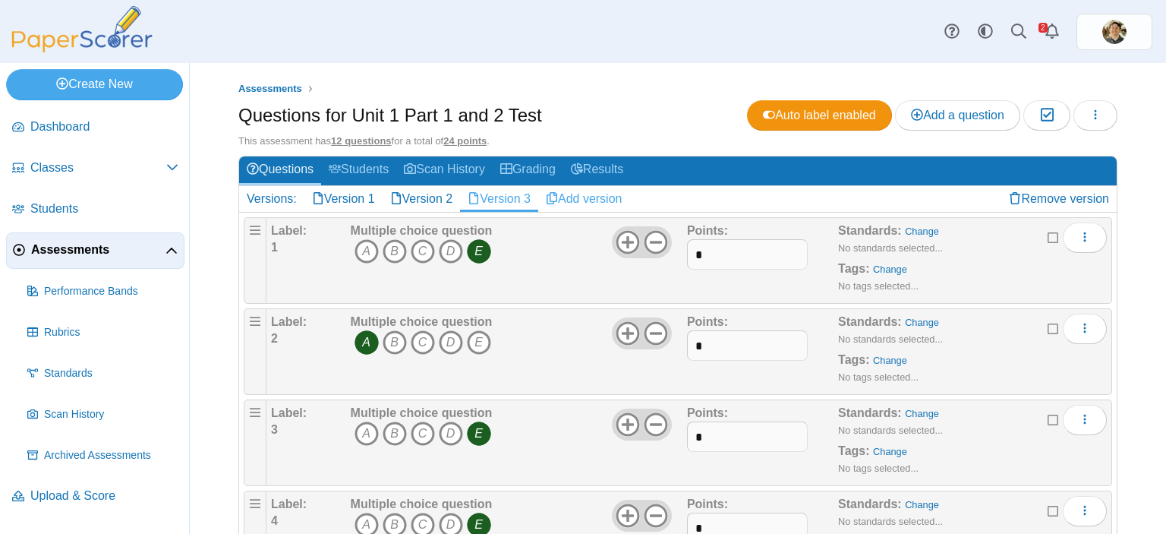
click at [598, 199] on link "Add version" at bounding box center [584, 199] width 92 height 26
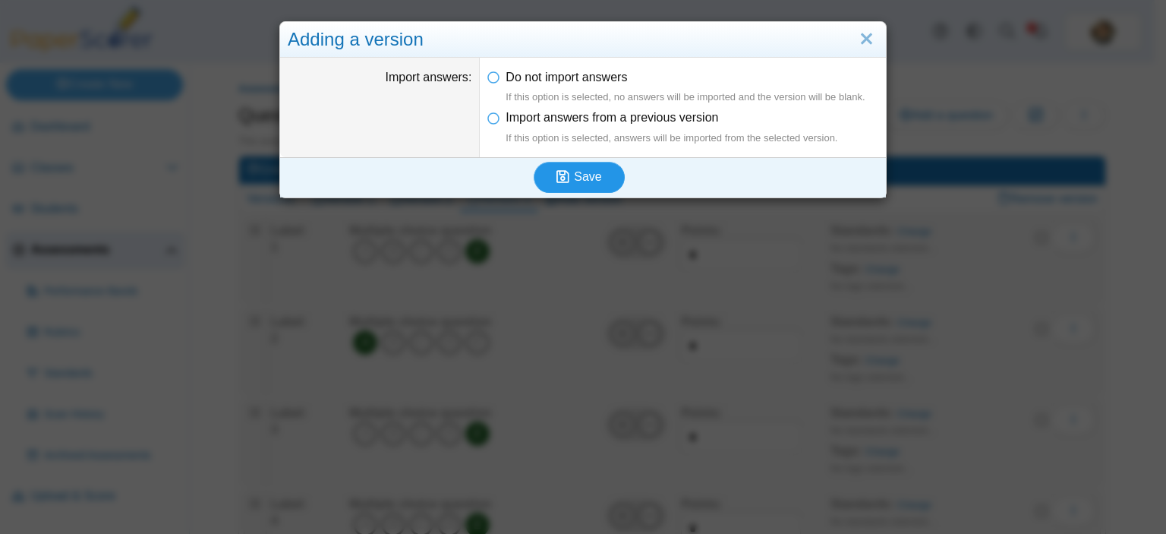
click at [568, 170] on icon "submit" at bounding box center [565, 177] width 17 height 17
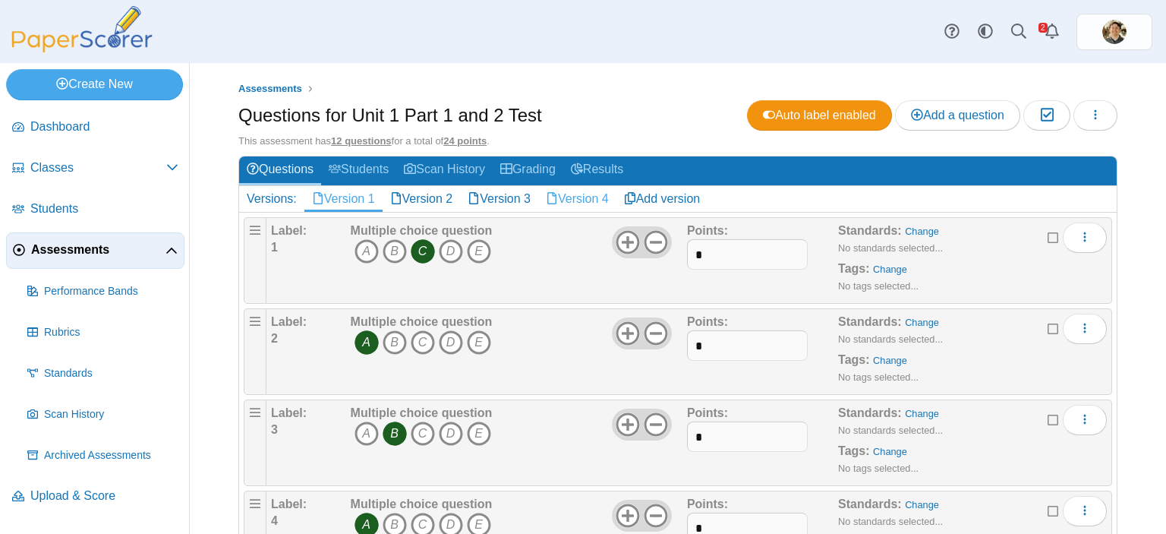
click at [578, 199] on link "Version 4" at bounding box center [577, 199] width 78 height 26
click at [482, 250] on icon "E" at bounding box center [479, 251] width 24 height 24
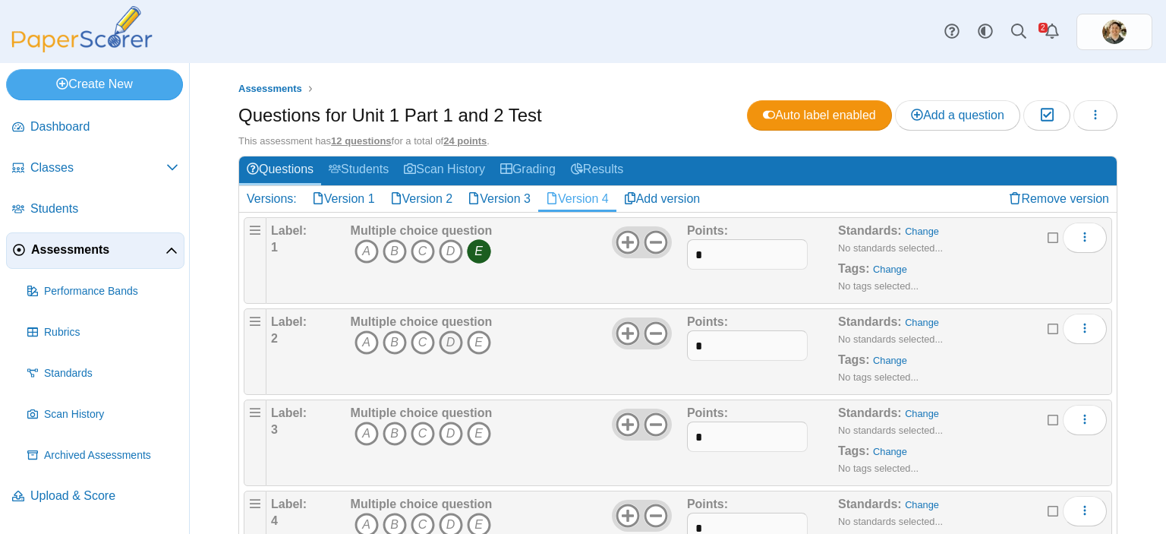
click at [446, 336] on icon "D" at bounding box center [451, 342] width 24 height 24
click at [450, 433] on icon "D" at bounding box center [451, 433] width 24 height 24
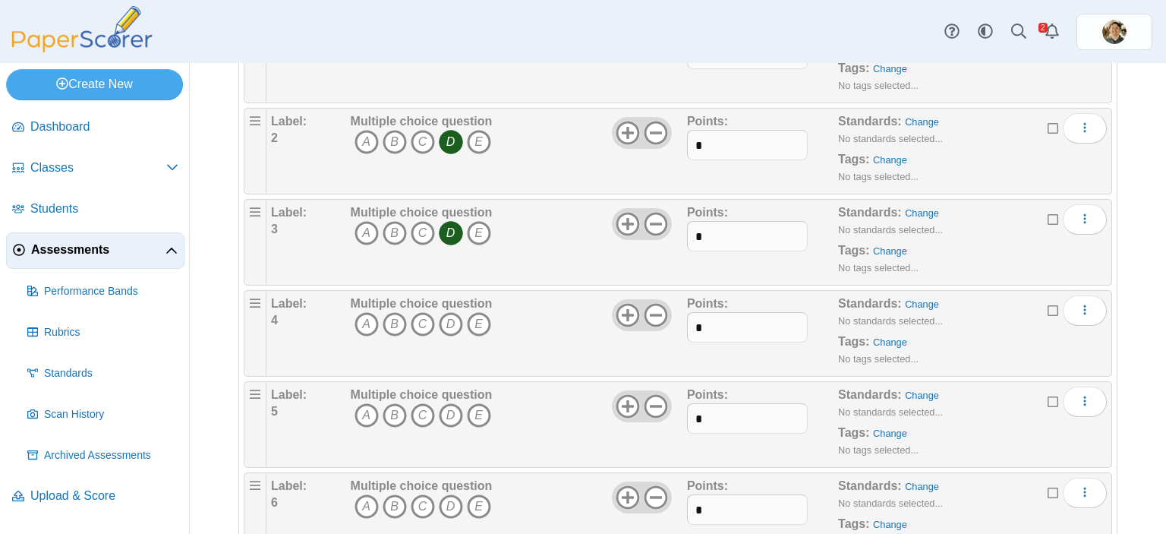
scroll to position [304, 0]
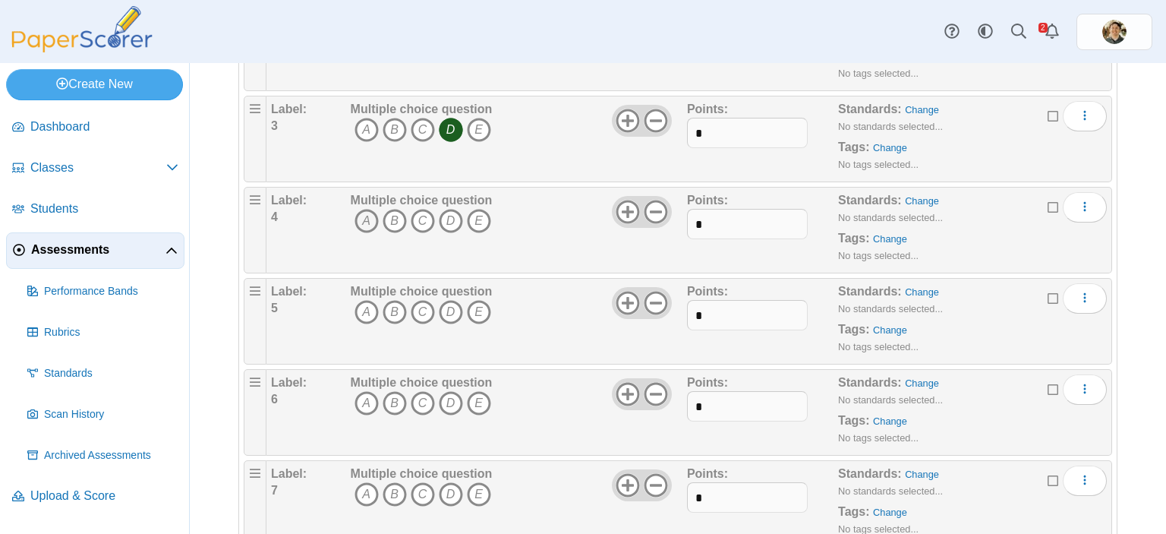
click at [358, 219] on icon "A" at bounding box center [367, 221] width 24 height 24
click at [392, 308] on icon "B" at bounding box center [395, 312] width 24 height 24
click at [422, 399] on icon "C" at bounding box center [423, 403] width 24 height 24
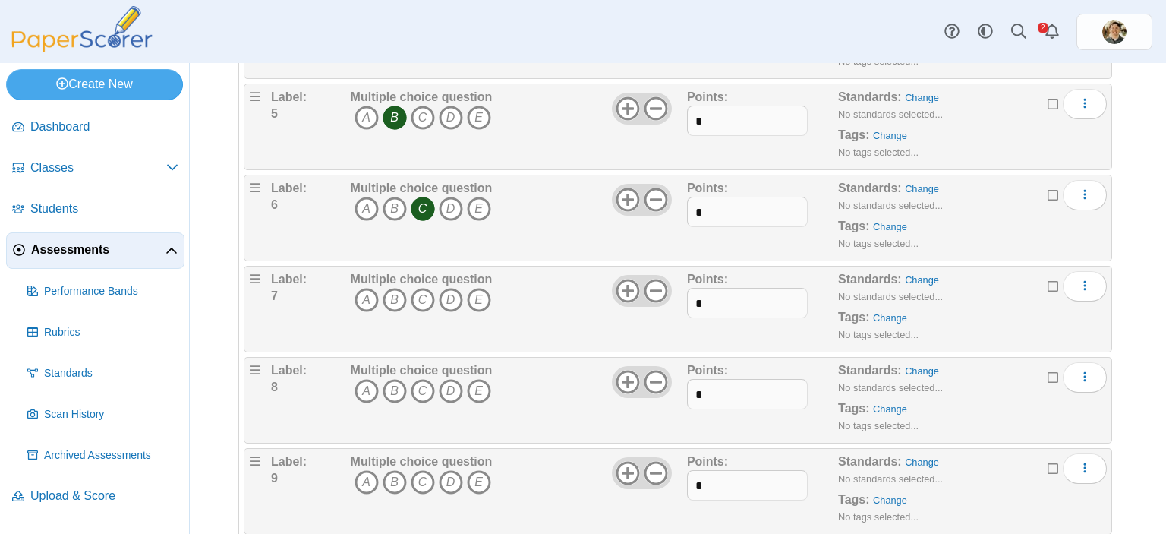
scroll to position [532, 0]
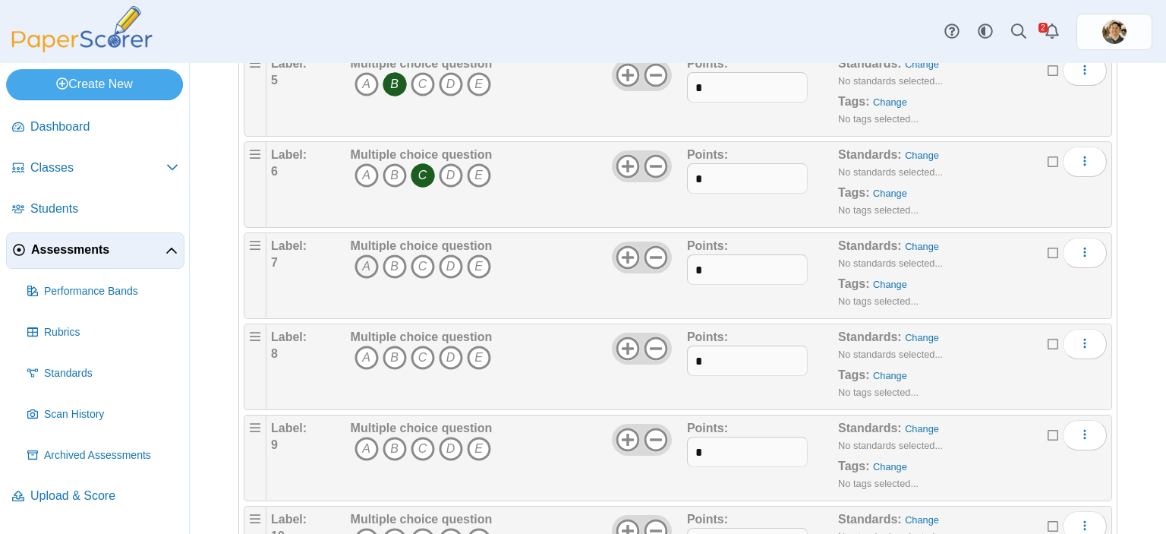
click at [357, 263] on icon "A" at bounding box center [367, 266] width 24 height 24
click at [361, 351] on icon "A" at bounding box center [367, 357] width 24 height 24
click at [450, 446] on icon "D" at bounding box center [451, 449] width 24 height 24
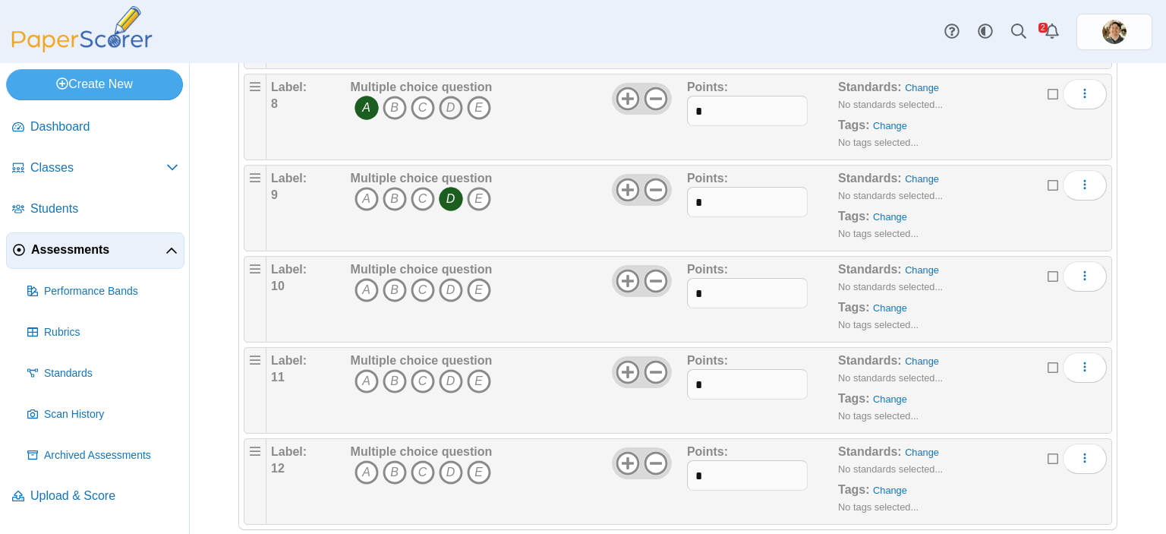
scroll to position [802, 0]
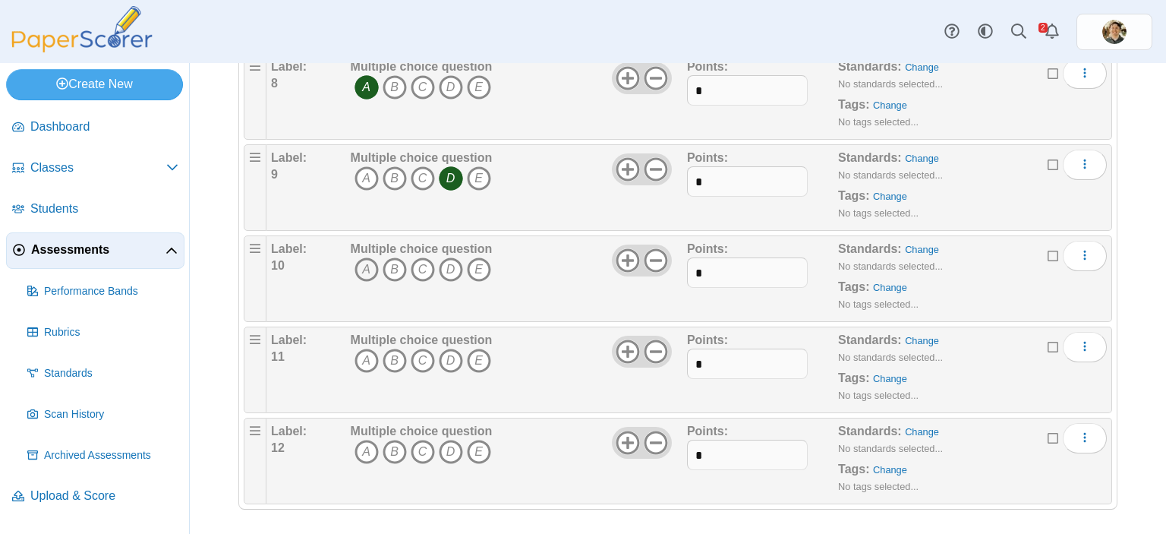
click at [372, 267] on icon "A" at bounding box center [367, 269] width 24 height 24
click at [448, 355] on icon "D" at bounding box center [451, 361] width 24 height 24
click at [416, 443] on icon "C" at bounding box center [423, 452] width 24 height 24
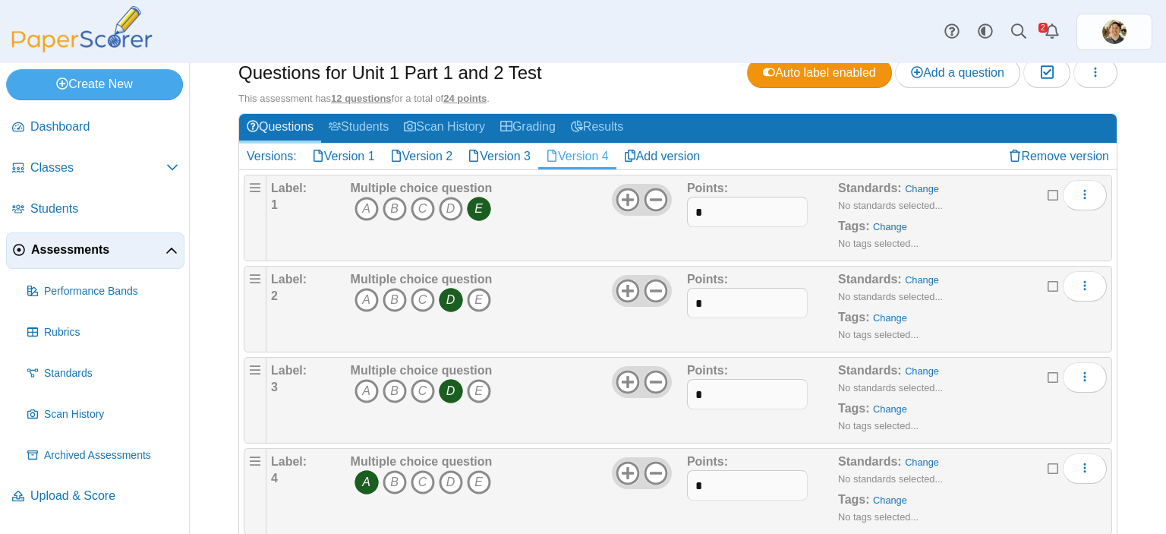
scroll to position [0, 0]
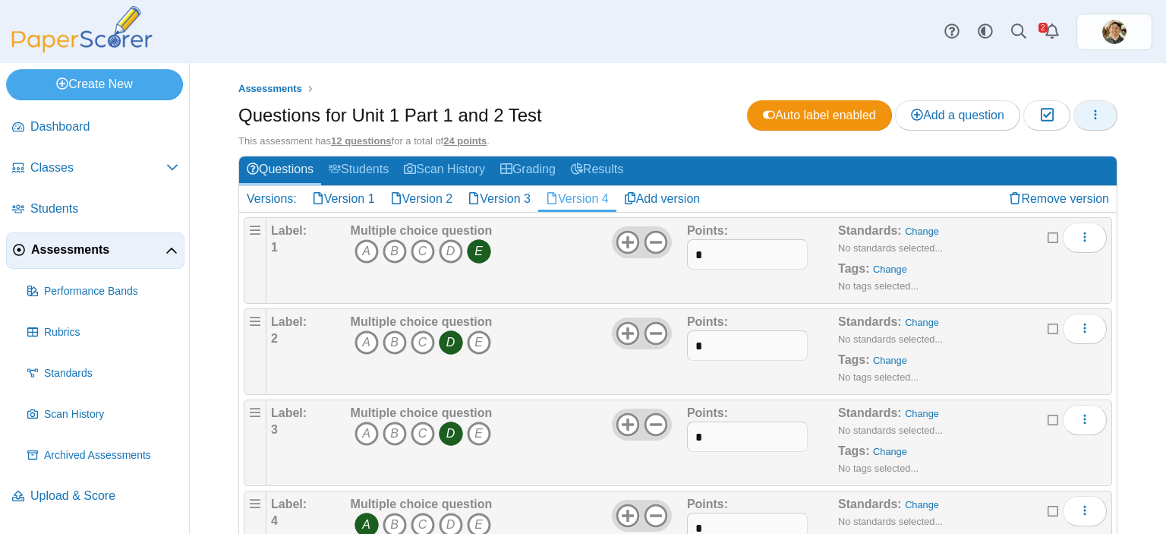
click at [1090, 112] on icon "button" at bounding box center [1096, 115] width 12 height 12
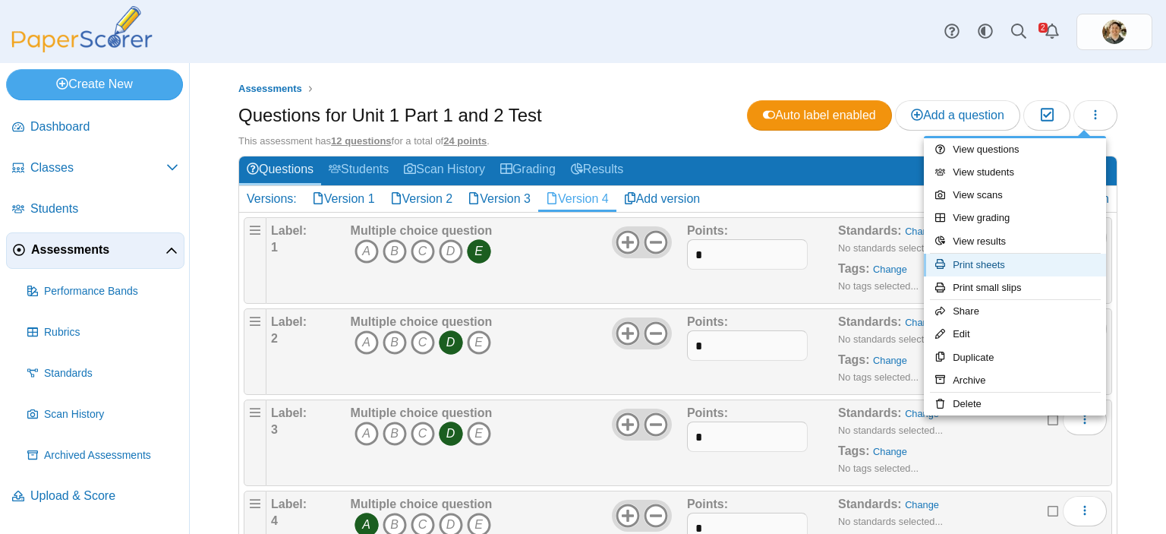
click at [996, 257] on link "Print sheets" at bounding box center [1015, 265] width 182 height 23
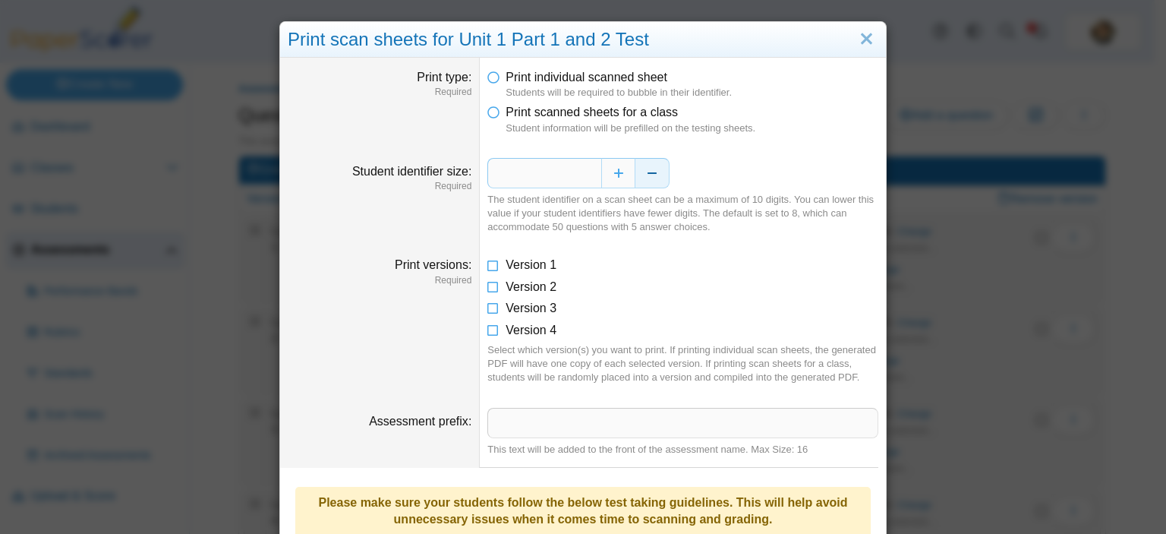
click at [649, 174] on button "Decrease" at bounding box center [653, 173] width 34 height 30
click at [610, 173] on button "Increase" at bounding box center [618, 173] width 34 height 30
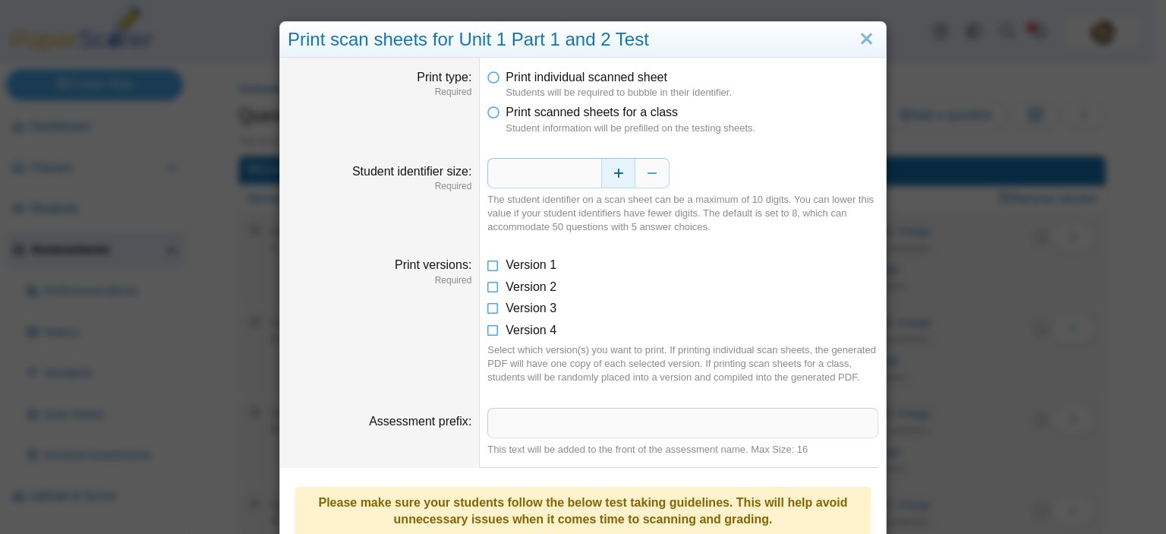
type input "*"
click at [487, 267] on icon at bounding box center [493, 262] width 12 height 11
click at [489, 285] on icon at bounding box center [493, 284] width 12 height 11
click at [487, 304] on icon at bounding box center [493, 305] width 12 height 11
click at [487, 333] on icon at bounding box center [493, 327] width 12 height 11
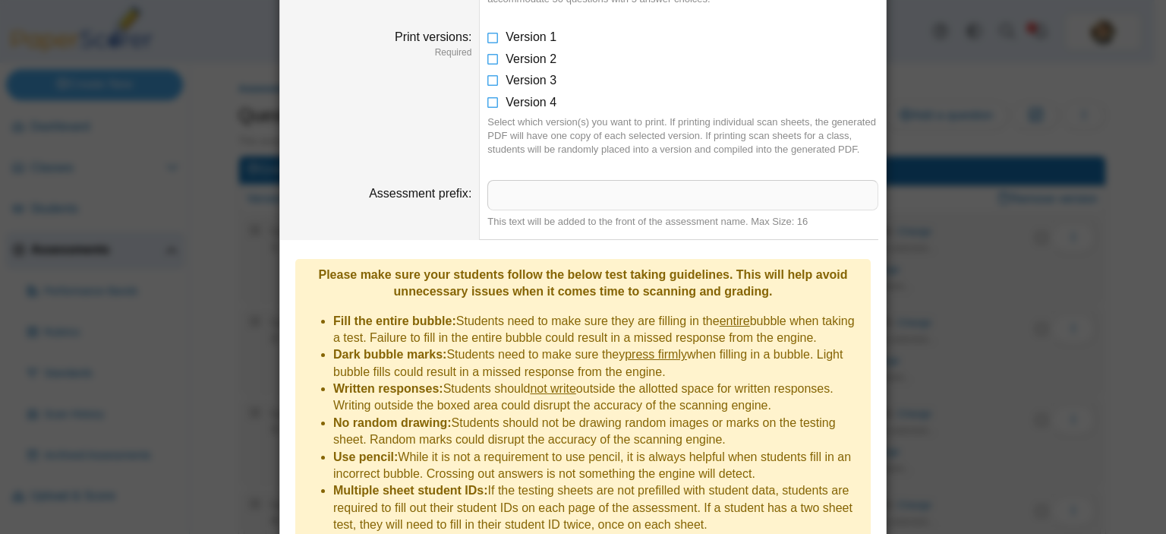
scroll to position [289, 0]
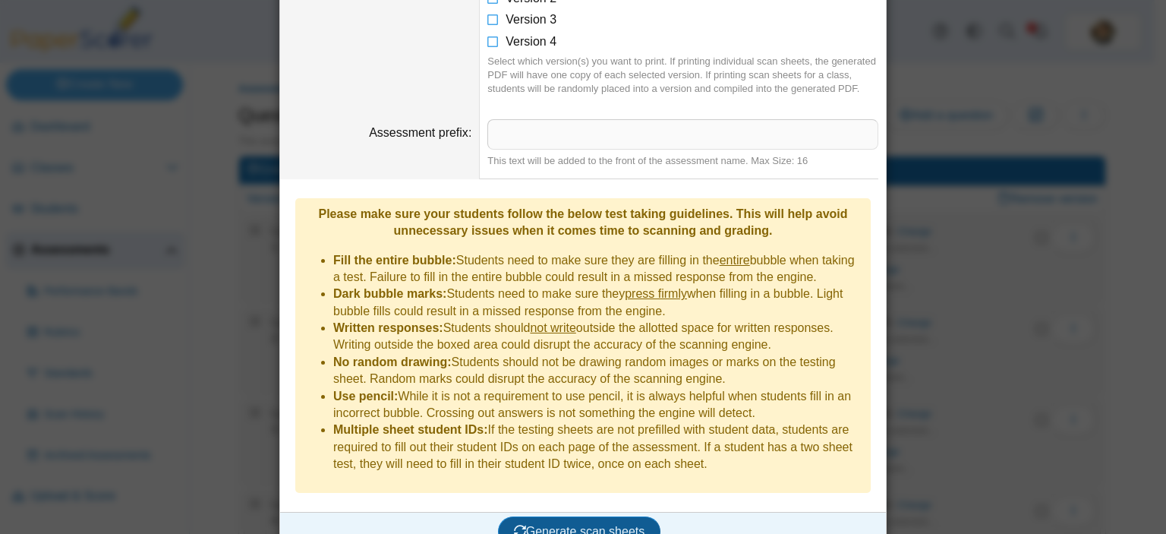
click at [580, 525] on span "Generate scan sheets" at bounding box center [579, 531] width 131 height 13
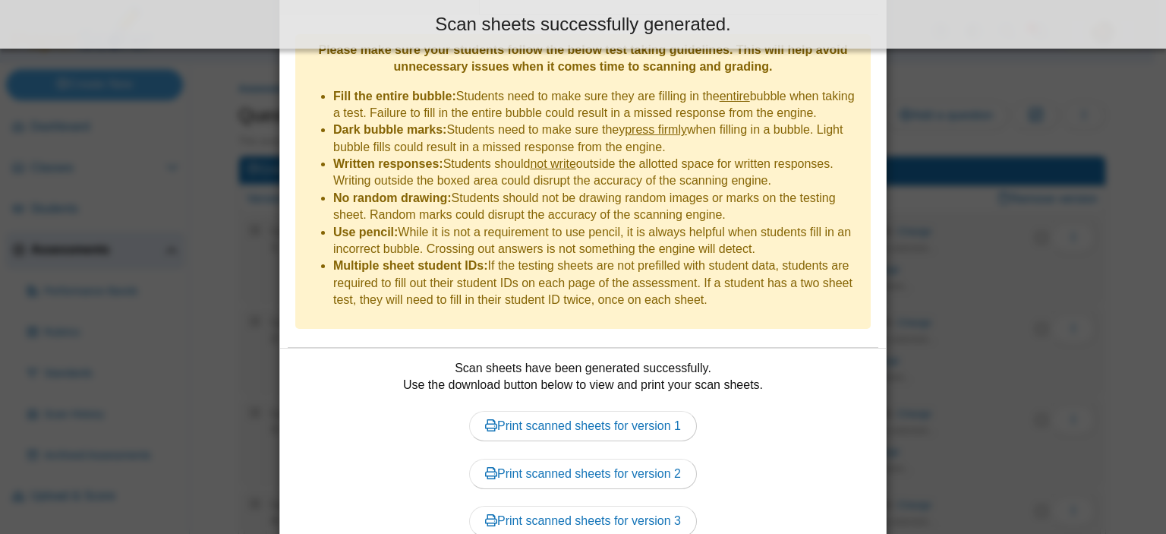
scroll to position [553, 0]
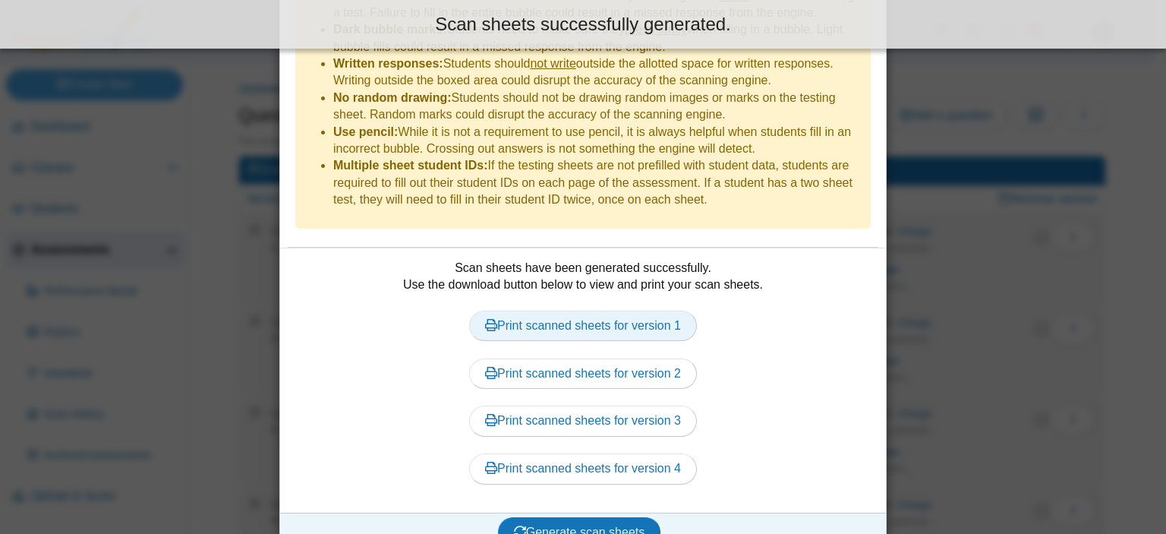
click at [644, 311] on link "Print scanned sheets for version 1" at bounding box center [583, 326] width 228 height 30
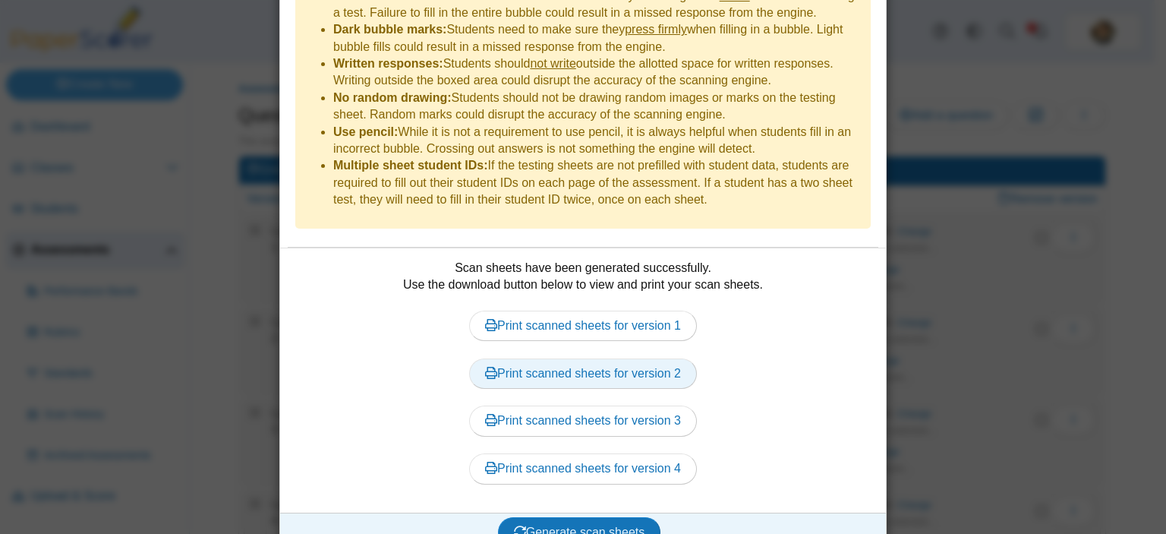
click at [588, 358] on link "Print scanned sheets for version 2" at bounding box center [583, 373] width 228 height 30
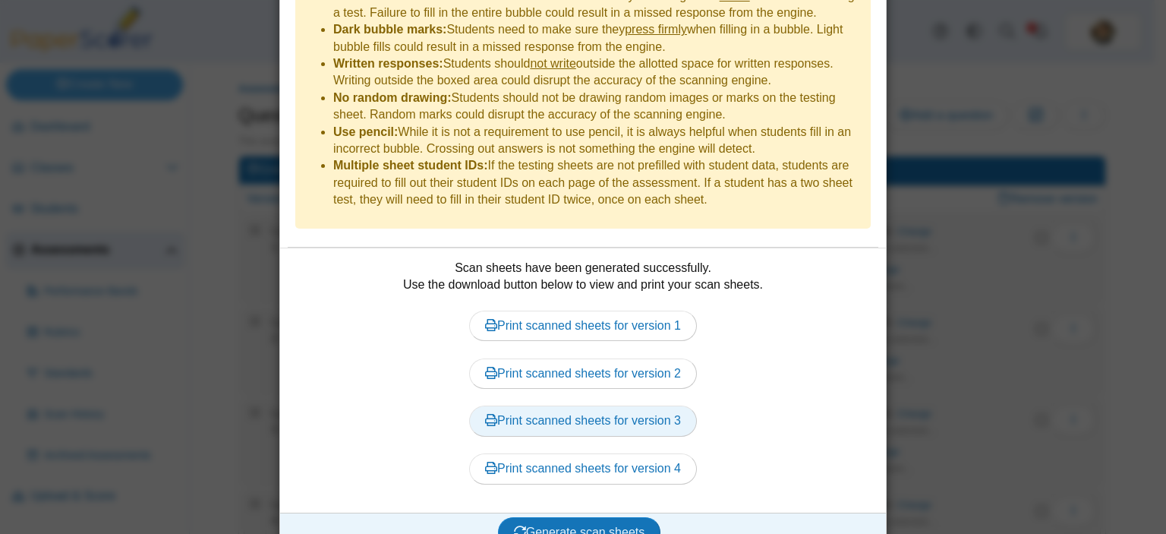
click at [603, 405] on link "Print scanned sheets for version 3" at bounding box center [583, 420] width 228 height 30
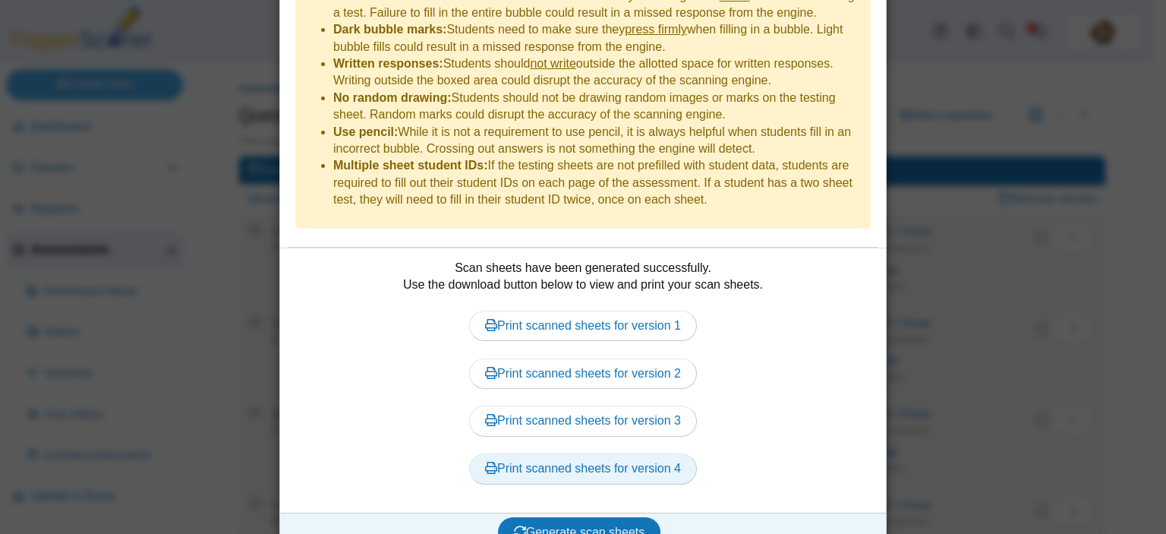
click at [596, 453] on link "Print scanned sheets for version 4" at bounding box center [583, 468] width 228 height 30
